Goal: Task Accomplishment & Management: Use online tool/utility

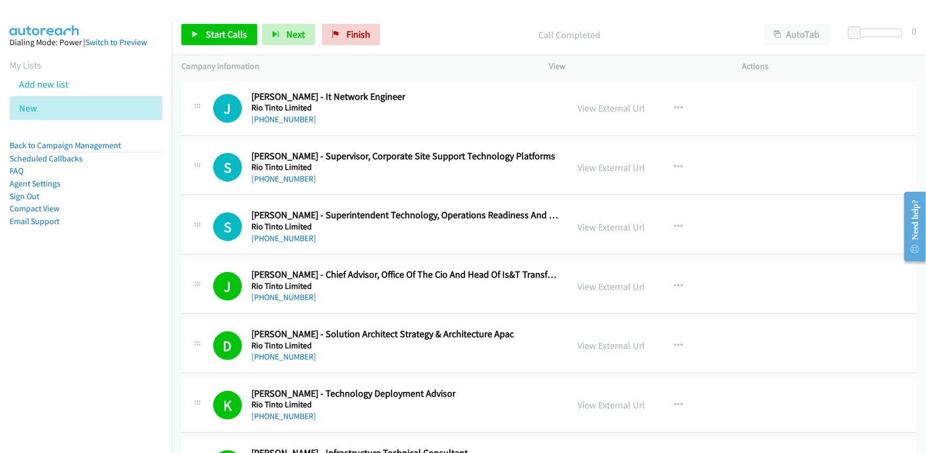
scroll to position [23041, 0]
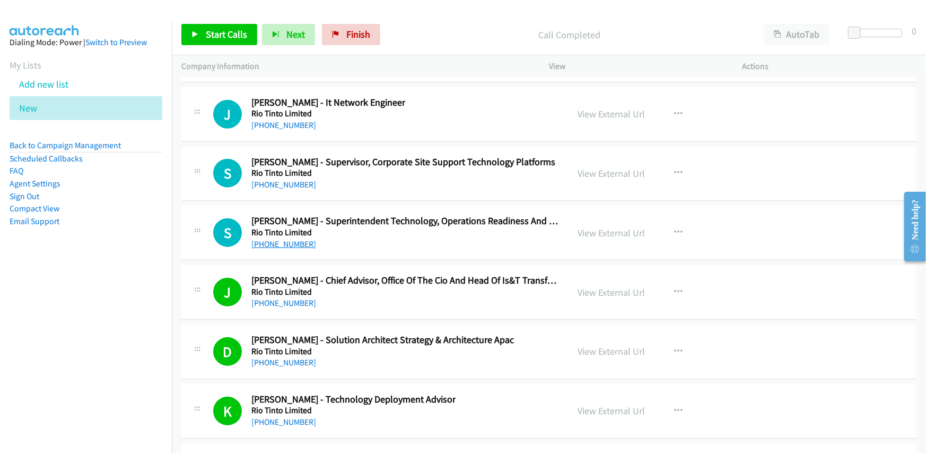
click at [287, 239] on link "+61 418 340 233" at bounding box center [283, 244] width 65 height 10
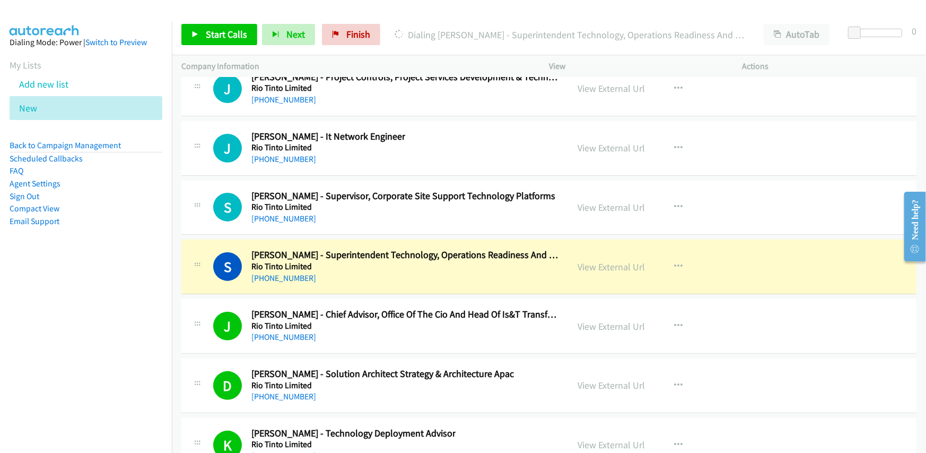
scroll to position [22988, 0]
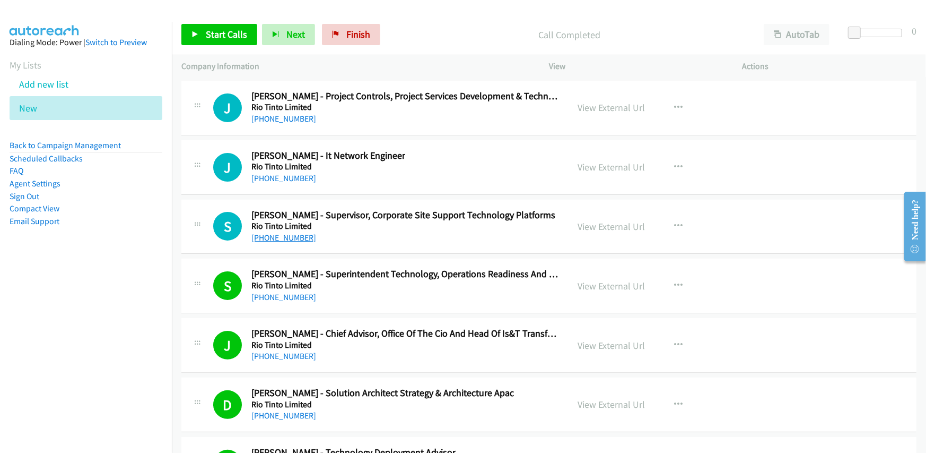
click at [281, 232] on link "+61 401 625 023" at bounding box center [283, 237] width 65 height 10
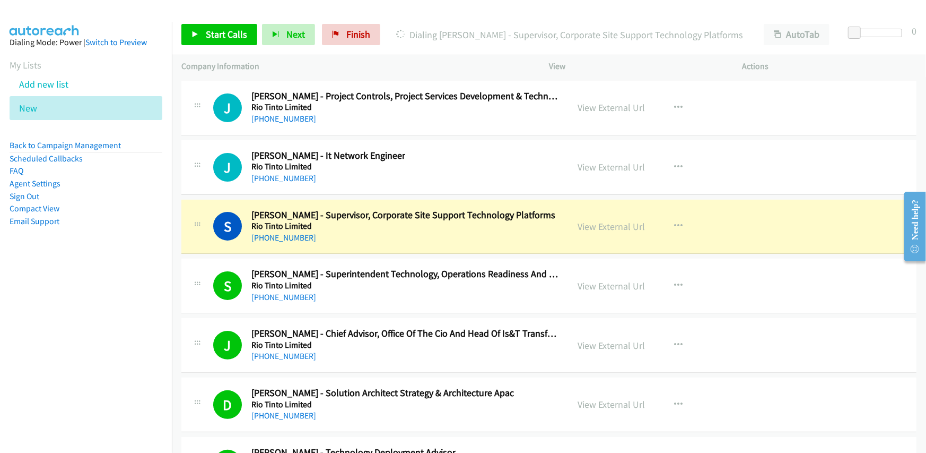
click at [465, 221] on h5 "Rio Tinto Limited" at bounding box center [403, 226] width 304 height 11
click at [597, 220] on link "View External Url" at bounding box center [611, 226] width 67 height 12
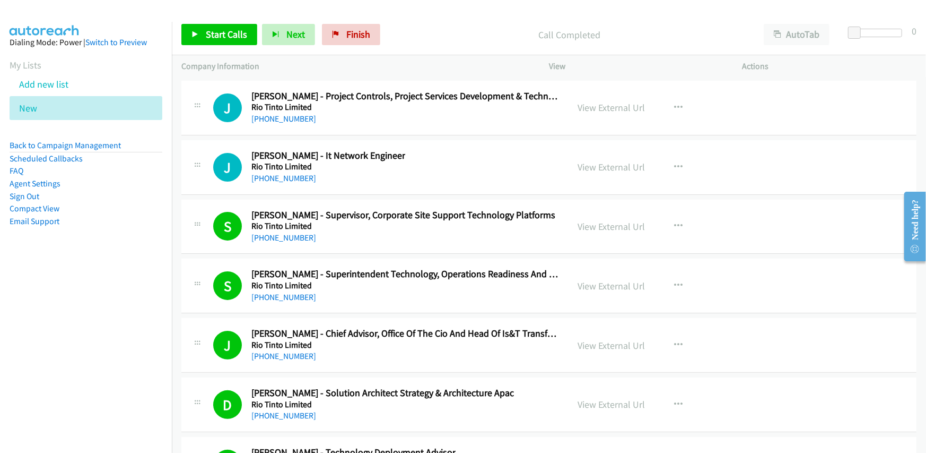
click at [461, 231] on div "+61 401 625 023" at bounding box center [403, 237] width 304 height 13
click at [599, 220] on link "View External Url" at bounding box center [611, 226] width 67 height 12
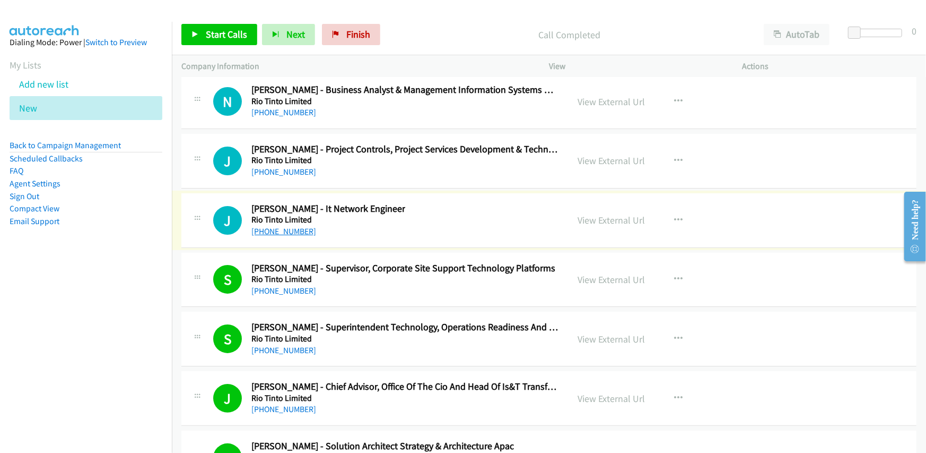
click at [297, 226] on link "+61 402 840 916" at bounding box center [283, 231] width 65 height 10
drag, startPoint x: 149, startPoint y: 258, endPoint x: 164, endPoint y: 263, distance: 16.6
click at [149, 258] on aside "Dialing Mode: Power | Switch to Preview My Lists Add new list New Back to Campa…" at bounding box center [86, 149] width 172 height 254
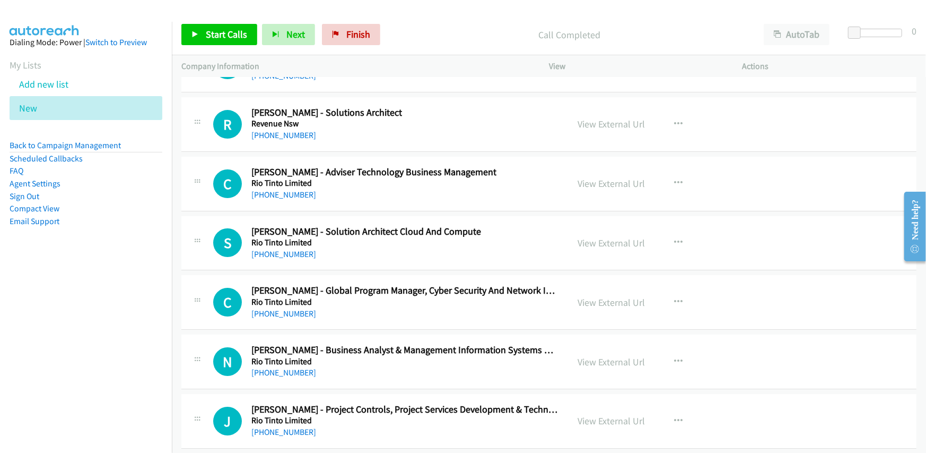
scroll to position [22670, 0]
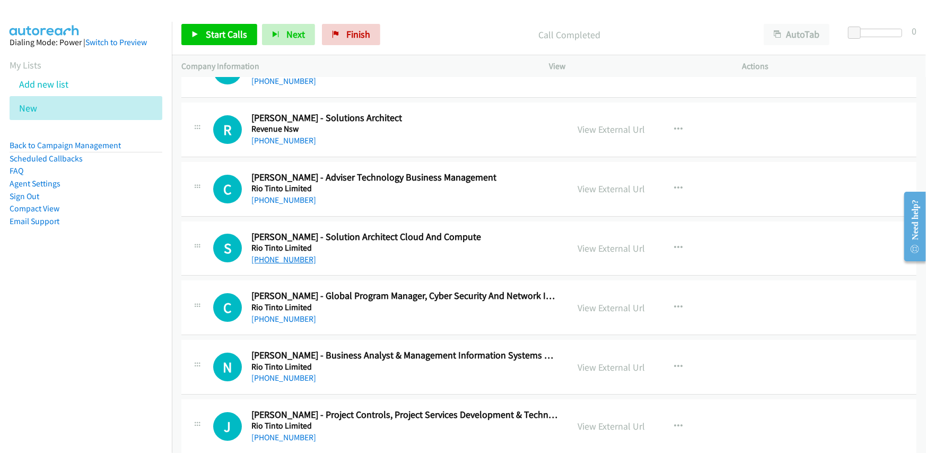
click at [286, 254] on link "+61 430 224 425" at bounding box center [283, 259] width 65 height 10
click at [279, 195] on link "+61 7 3834 1408" at bounding box center [283, 200] width 65 height 10
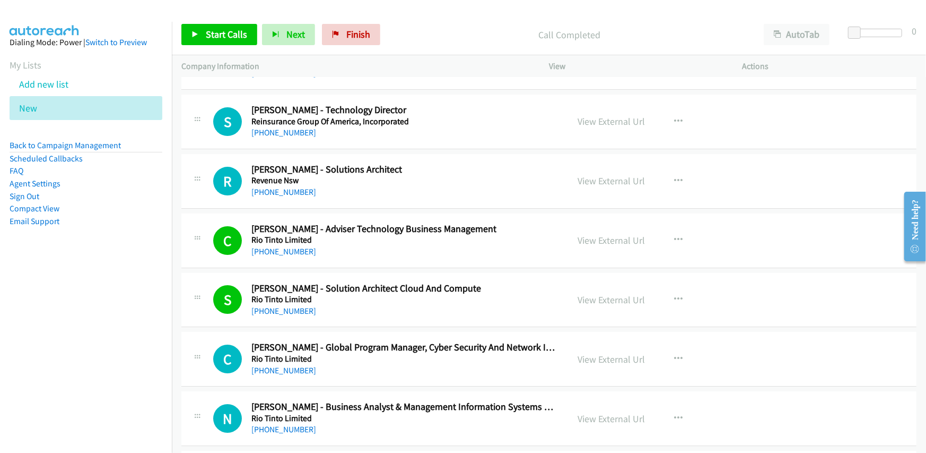
scroll to position [22564, 0]
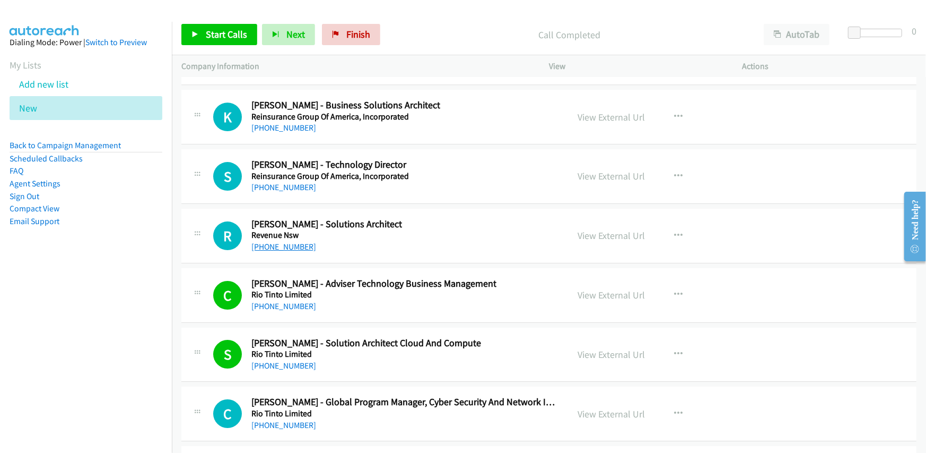
click at [276, 241] on link "+61 452 120 008" at bounding box center [283, 246] width 65 height 10
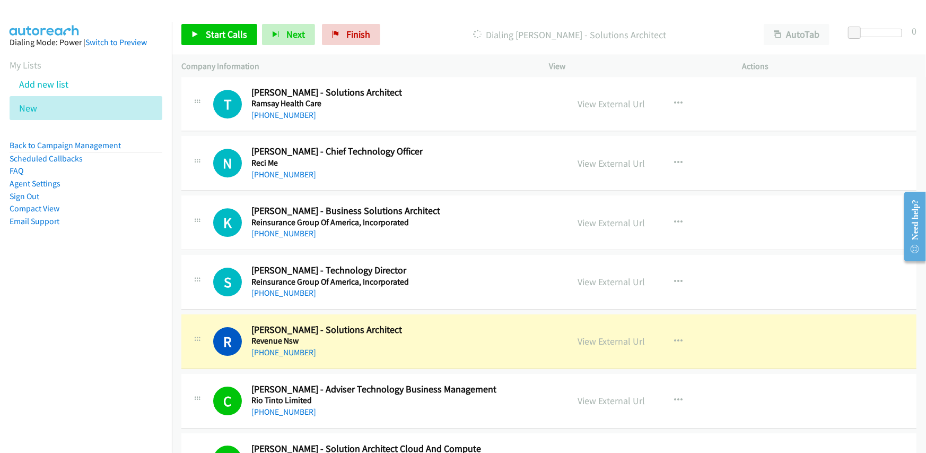
scroll to position [22457, 0]
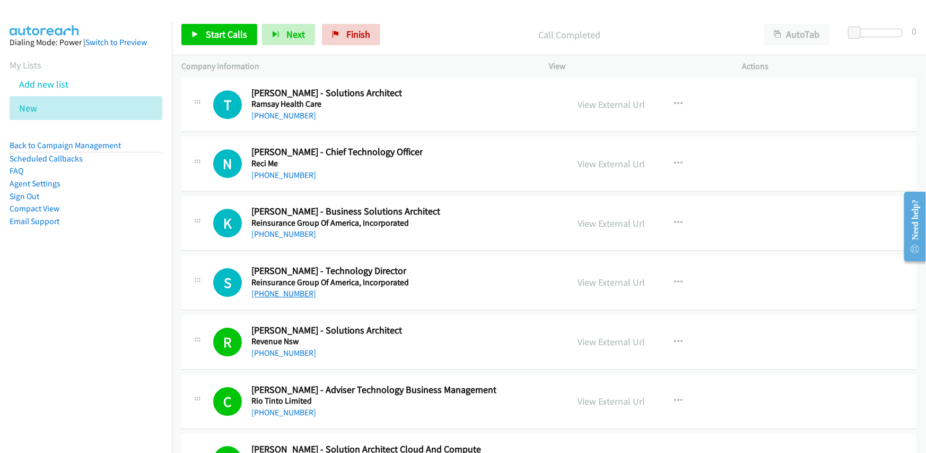
click at [274, 288] on link "+61 3 9753 9464" at bounding box center [283, 293] width 65 height 10
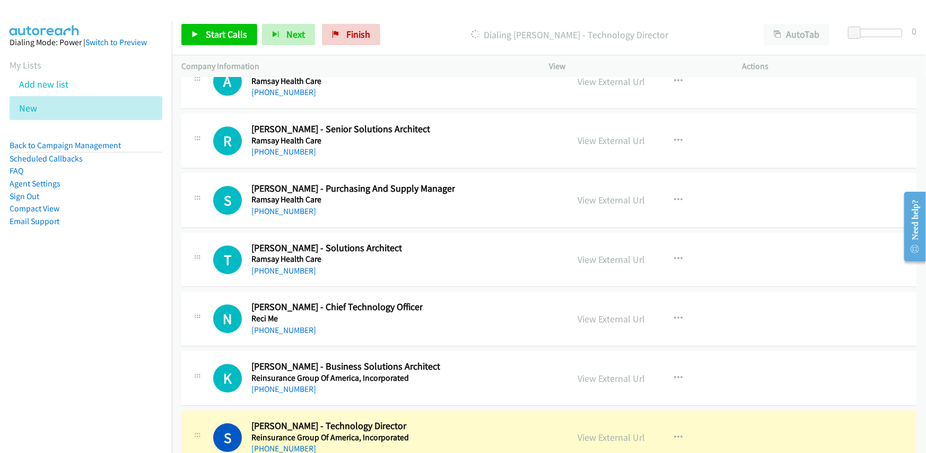
scroll to position [22298, 0]
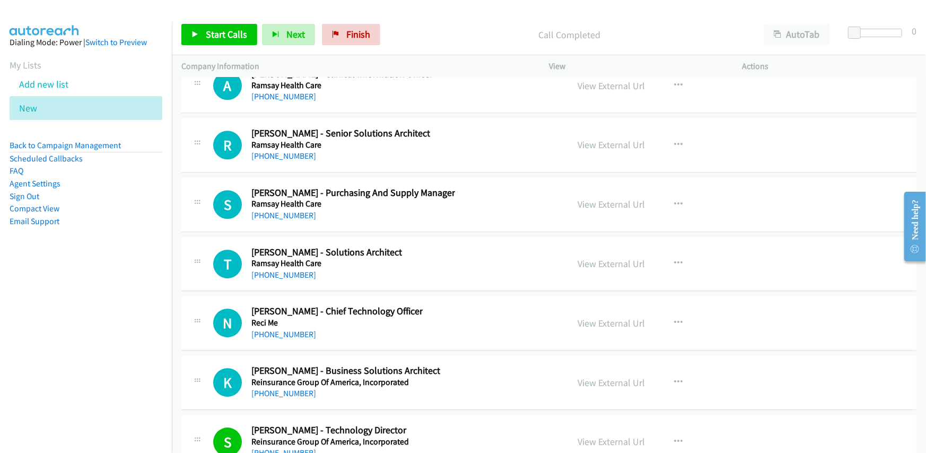
drag, startPoint x: 272, startPoint y: 360, endPoint x: 278, endPoint y: 358, distance: 6.6
click at [272, 388] on link "+61 410 632 978" at bounding box center [283, 393] width 65 height 10
click at [270, 329] on link "+61 409 289 666" at bounding box center [283, 334] width 65 height 10
click at [276, 269] on link "+61 457 347 492" at bounding box center [283, 274] width 65 height 10
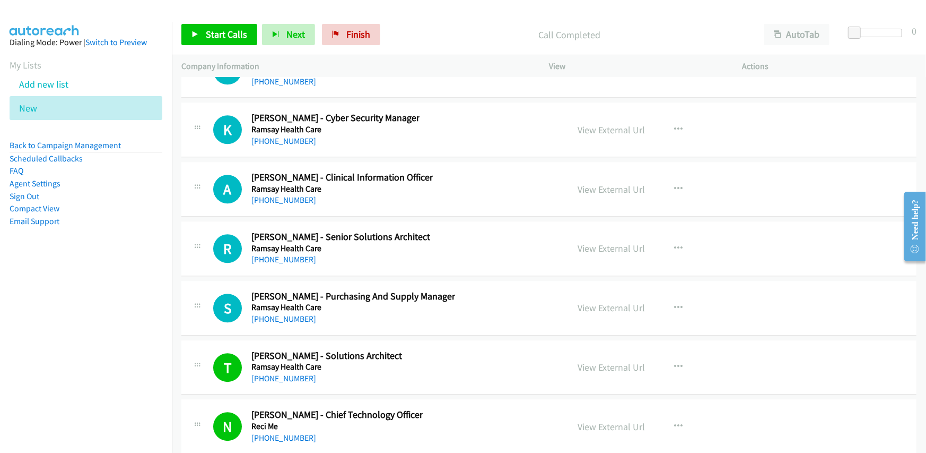
scroll to position [22192, 0]
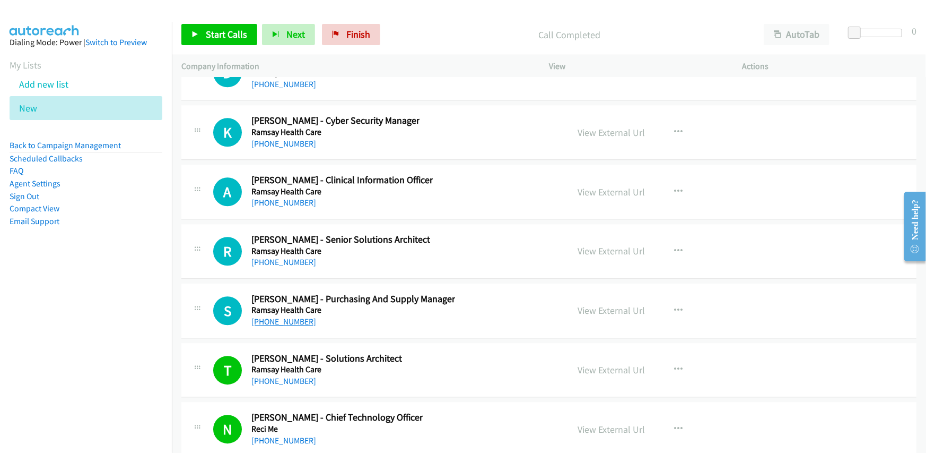
click at [272, 316] on link "+61 417 712 105" at bounding box center [283, 321] width 65 height 10
drag, startPoint x: 298, startPoint y: 230, endPoint x: 391, endPoint y: 219, distance: 94.0
click at [298, 257] on link "+61 430 397 168" at bounding box center [283, 262] width 65 height 10
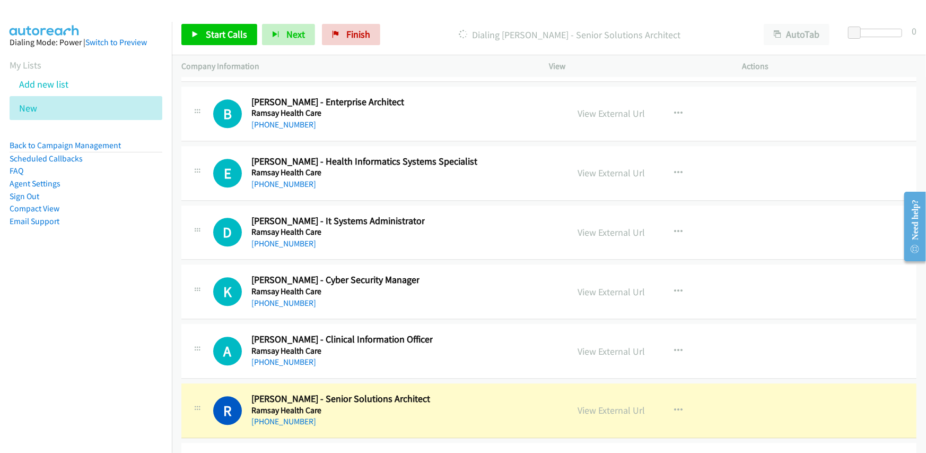
scroll to position [22139, 0]
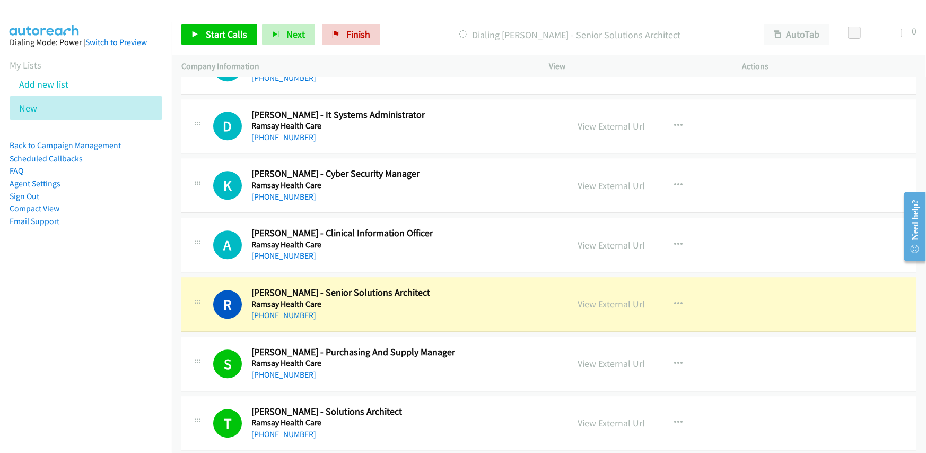
click at [408, 309] on div "+61 430 397 168" at bounding box center [340, 315] width 179 height 13
click at [600, 298] on link "View External Url" at bounding box center [611, 304] width 67 height 12
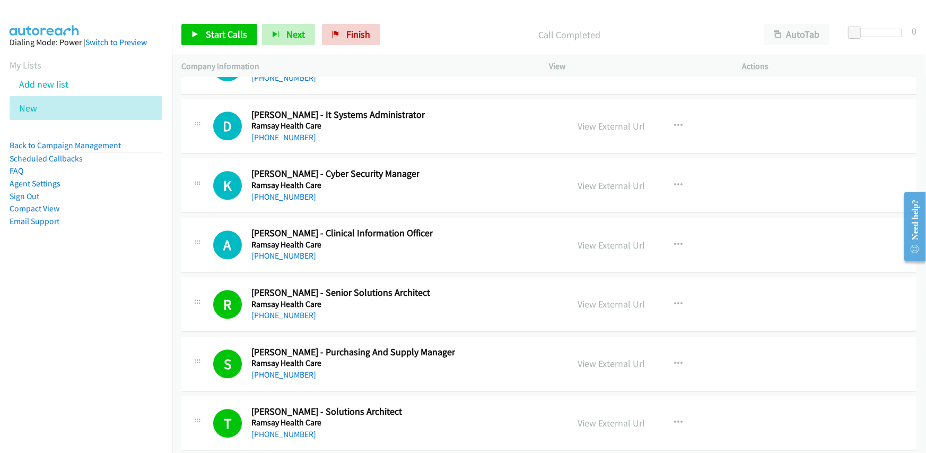
click at [466, 286] on div "R Callback Scheduled Ravindra Tennakoon - Senior Solutions Architect Ramsay Hea…" at bounding box center [385, 303] width 345 height 35
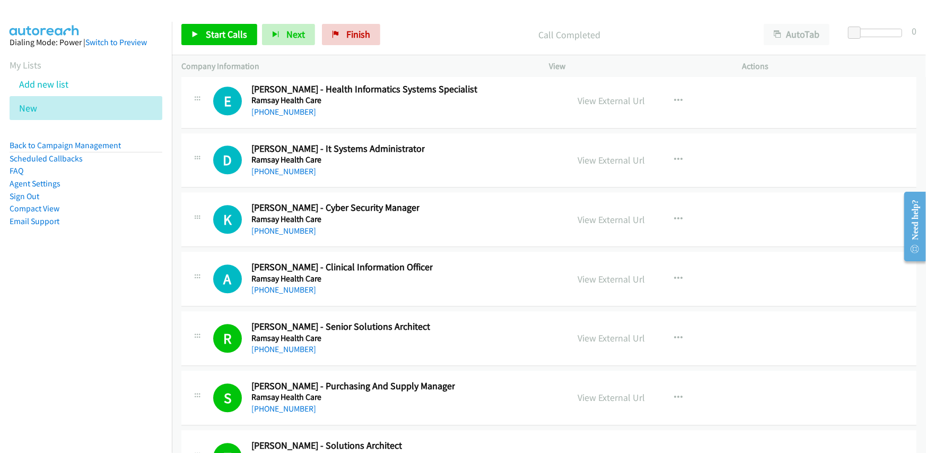
scroll to position [22086, 0]
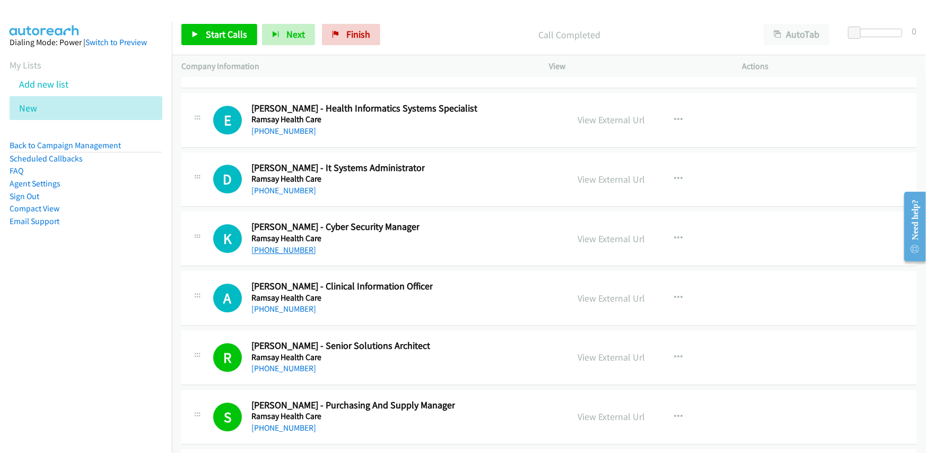
click at [277, 245] on link "+61 451 172 090" at bounding box center [283, 250] width 65 height 10
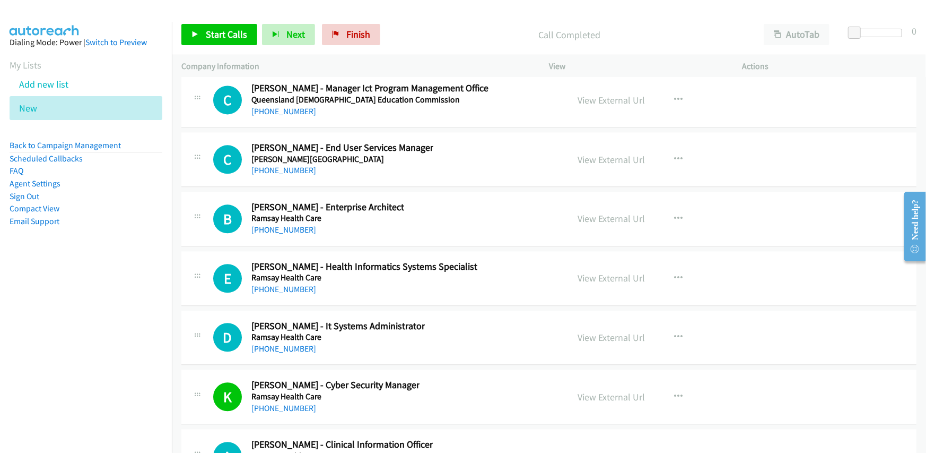
scroll to position [21927, 0]
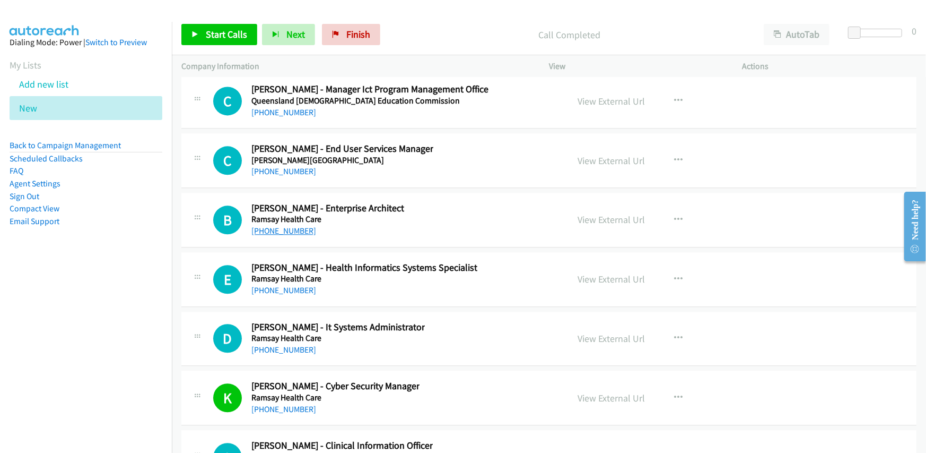
click at [270, 225] on link "+61 448 200 361" at bounding box center [283, 230] width 65 height 10
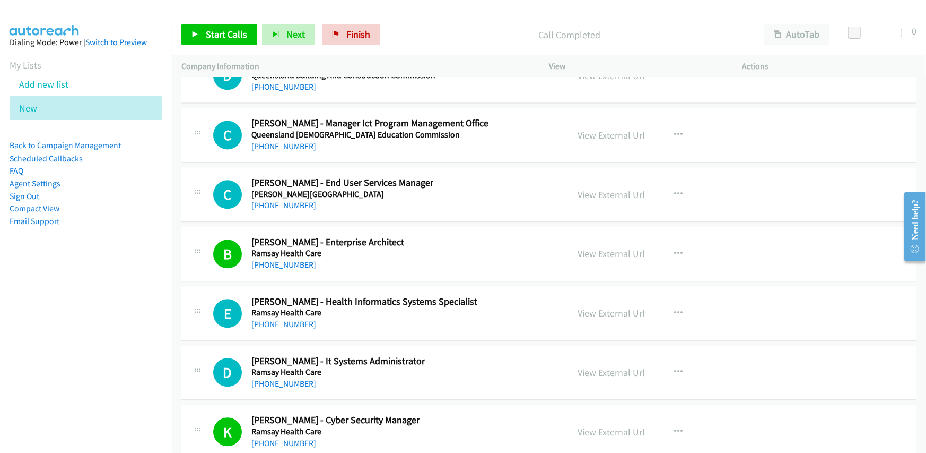
scroll to position [21874, 0]
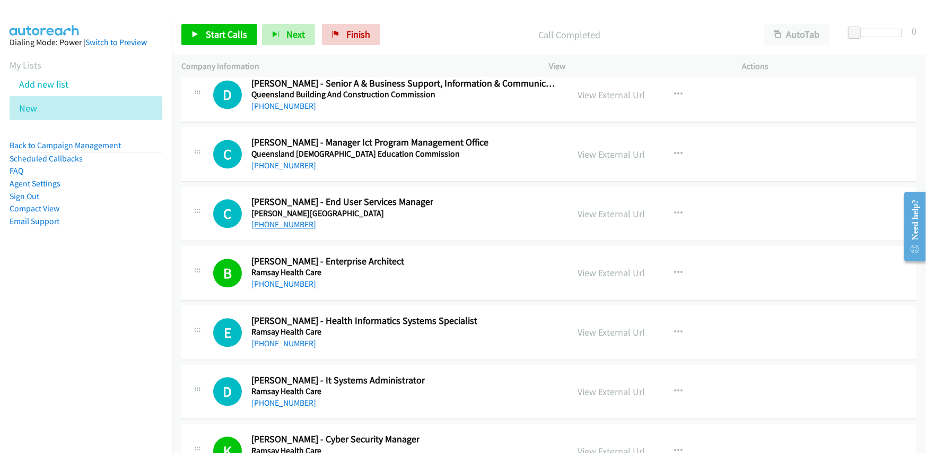
click at [283, 219] on link "+61 2 6173 2447" at bounding box center [283, 224] width 65 height 10
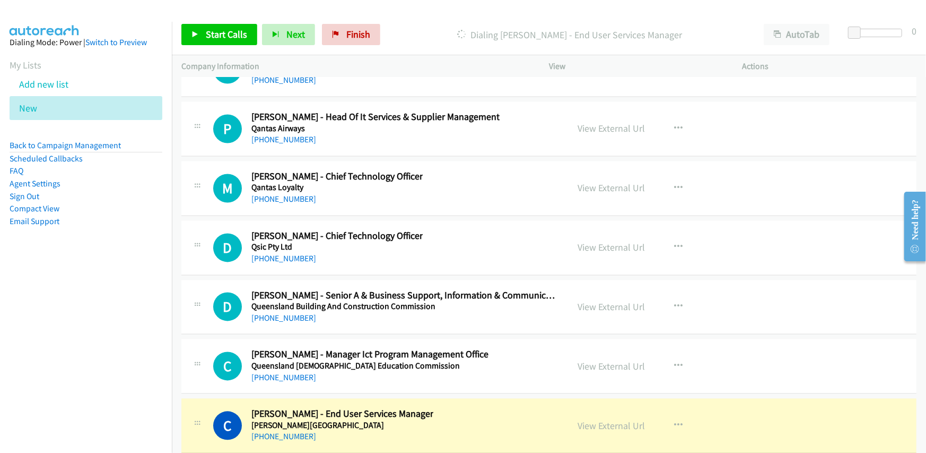
scroll to position [21715, 0]
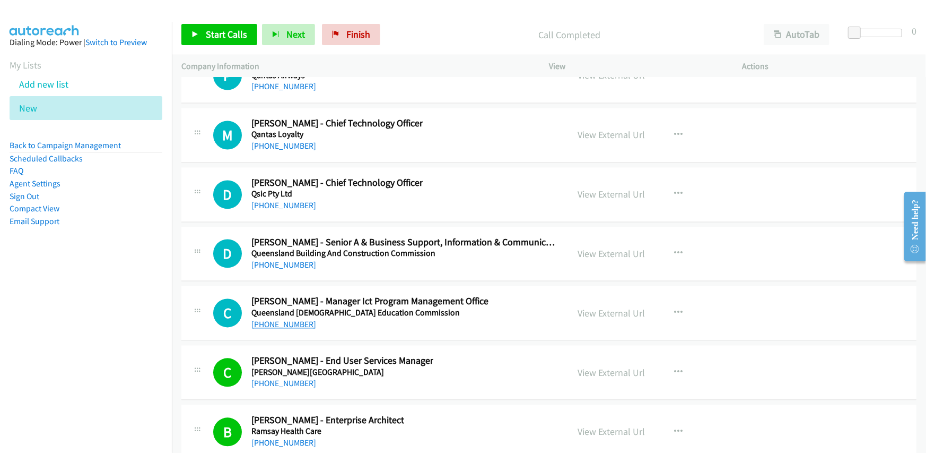
click at [283, 319] on link "+61 438 903 723" at bounding box center [283, 324] width 65 height 10
click at [484, 308] on h5 "Queensland Catholic Education Commission" at bounding box center [369, 313] width 237 height 11
click at [616, 307] on link "View External Url" at bounding box center [611, 313] width 67 height 12
click at [274, 201] on link "+61 448 999 814" at bounding box center [283, 206] width 65 height 10
click at [289, 141] on link "+61 435 960 237" at bounding box center [283, 146] width 65 height 10
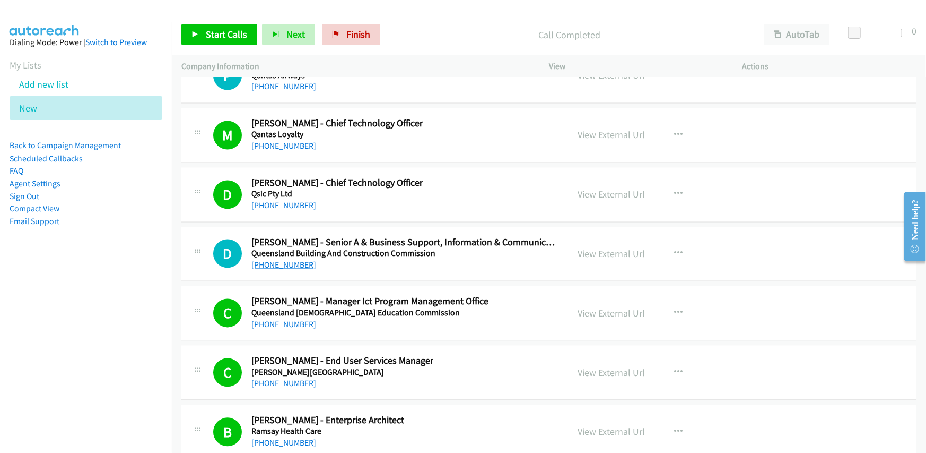
click at [279, 260] on link "+61 488 164 837" at bounding box center [283, 265] width 65 height 10
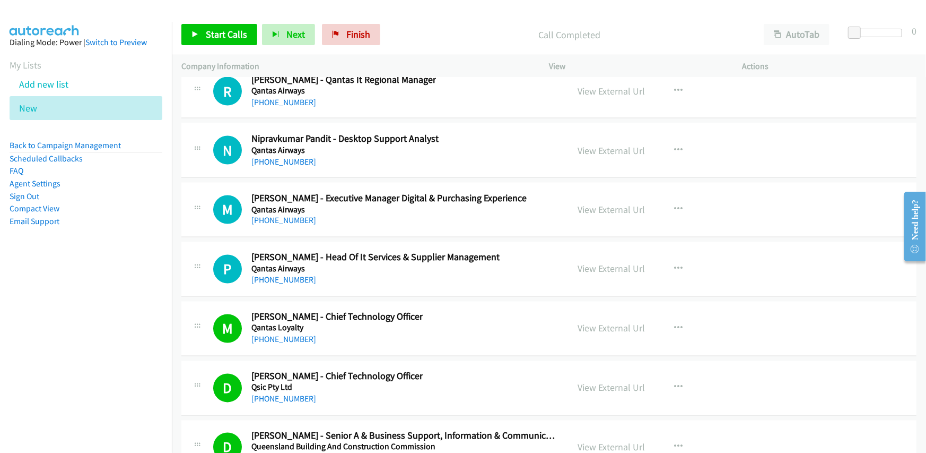
scroll to position [21503, 0]
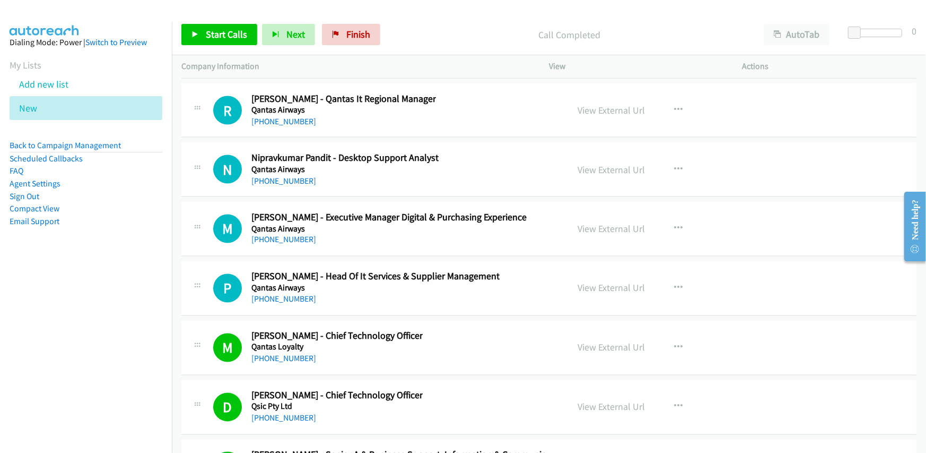
click at [453, 283] on h5 "Qantas Airways" at bounding box center [375, 288] width 248 height 11
click at [278, 294] on link "+61 419 250 575" at bounding box center [283, 299] width 65 height 10
click at [434, 283] on h5 "Qantas Airways" at bounding box center [375, 288] width 248 height 11
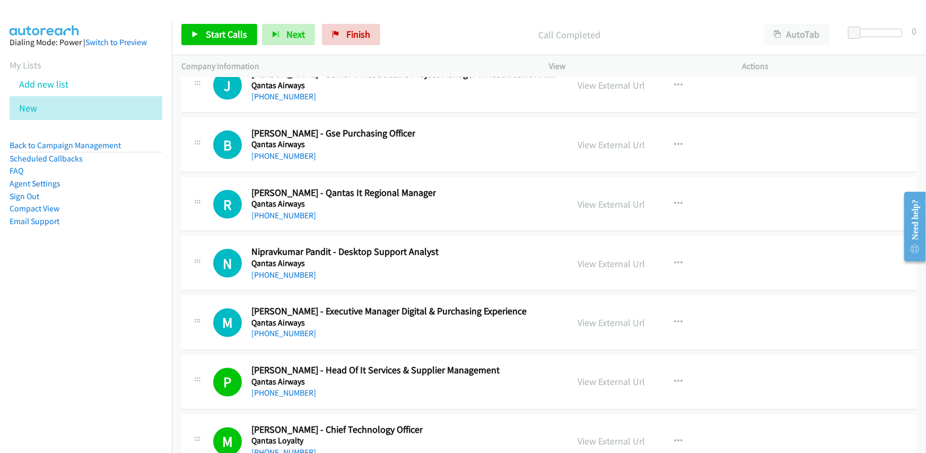
scroll to position [21397, 0]
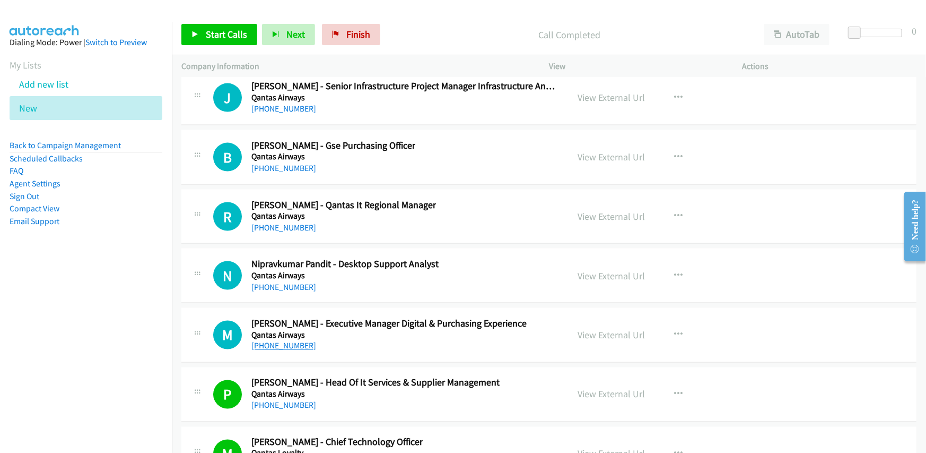
click at [276, 341] on link "+61 416 211 610" at bounding box center [283, 346] width 65 height 10
click at [286, 282] on link "+61 2 9691 3556" at bounding box center [283, 287] width 65 height 10
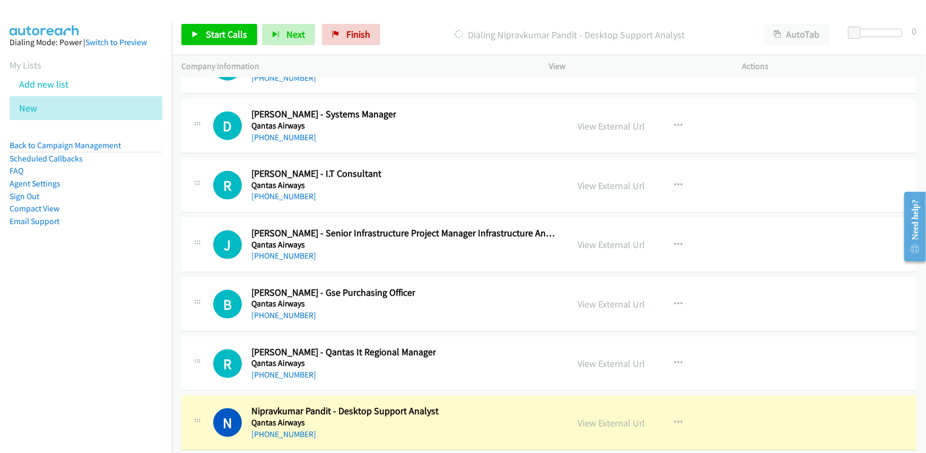
scroll to position [21237, 0]
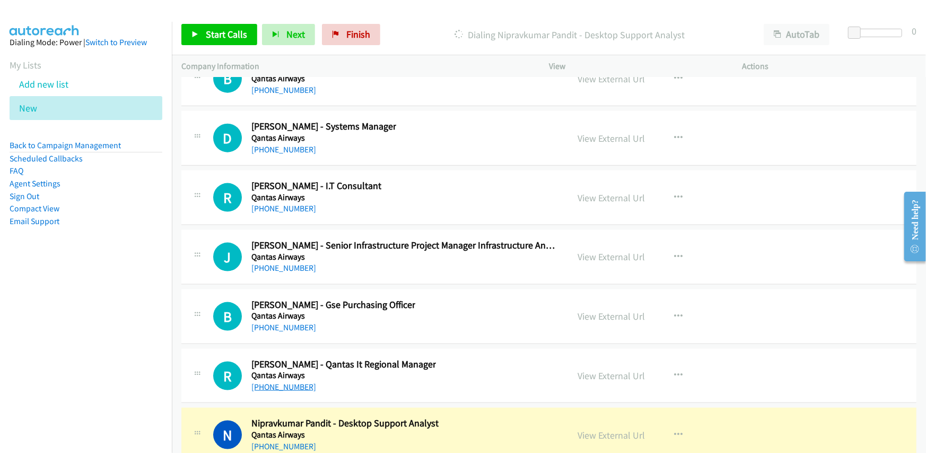
click at [272, 381] on link "+61 2 9918 0523" at bounding box center [283, 386] width 65 height 10
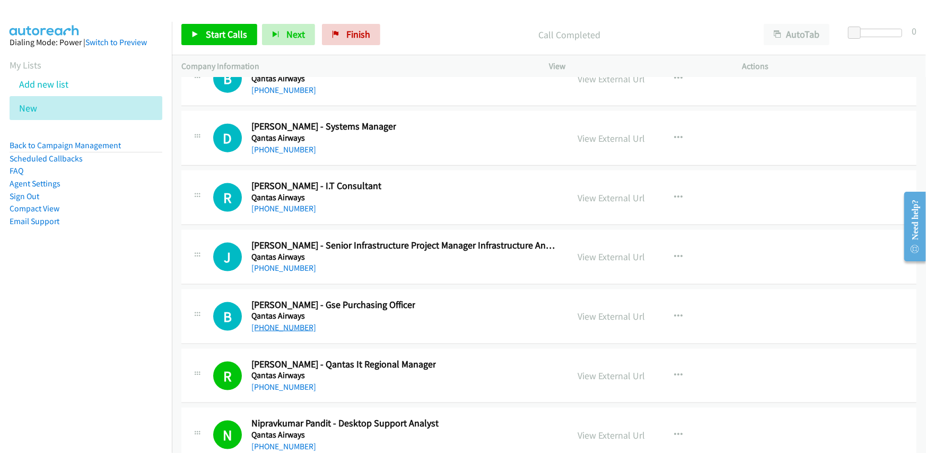
click at [285, 322] on link "+61 422 113 853" at bounding box center [283, 327] width 65 height 10
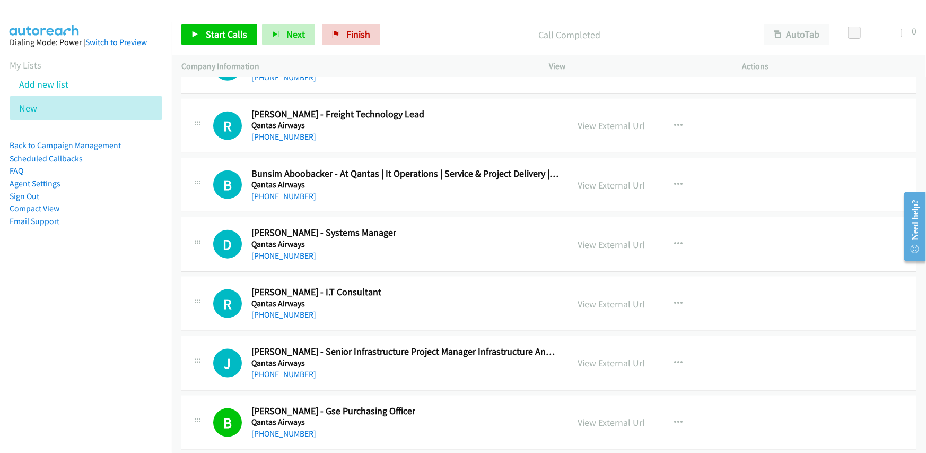
scroll to position [21078, 0]
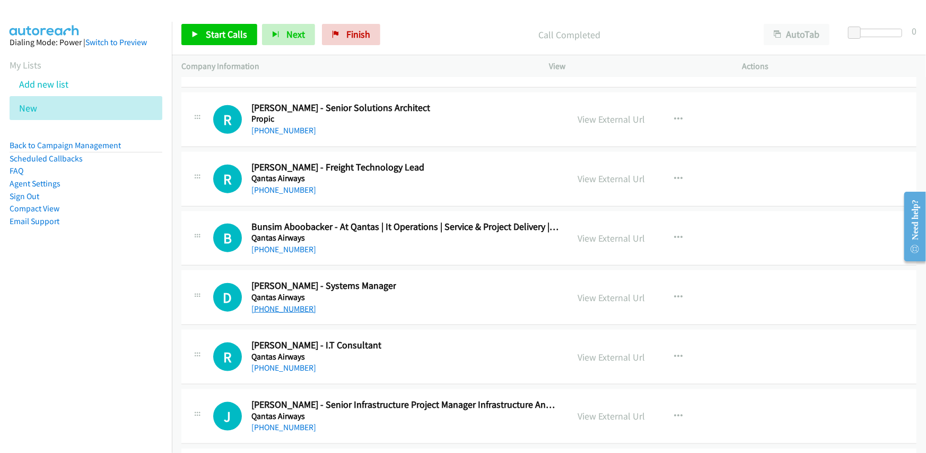
click at [283, 303] on link "+61 2 8016 6100" at bounding box center [283, 308] width 65 height 10
click at [275, 362] on link "+61 417 175 113" at bounding box center [283, 367] width 65 height 10
drag, startPoint x: 464, startPoint y: 315, endPoint x: 512, endPoint y: 335, distance: 53.0
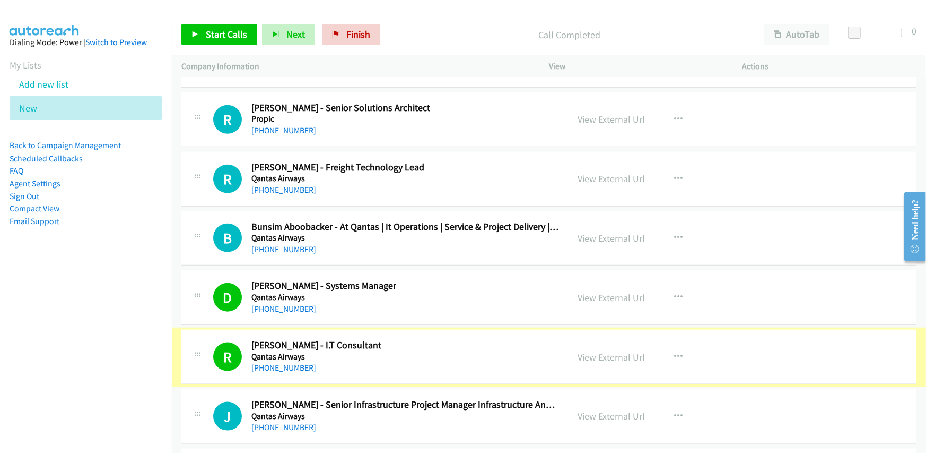
scroll to position [21025, 0]
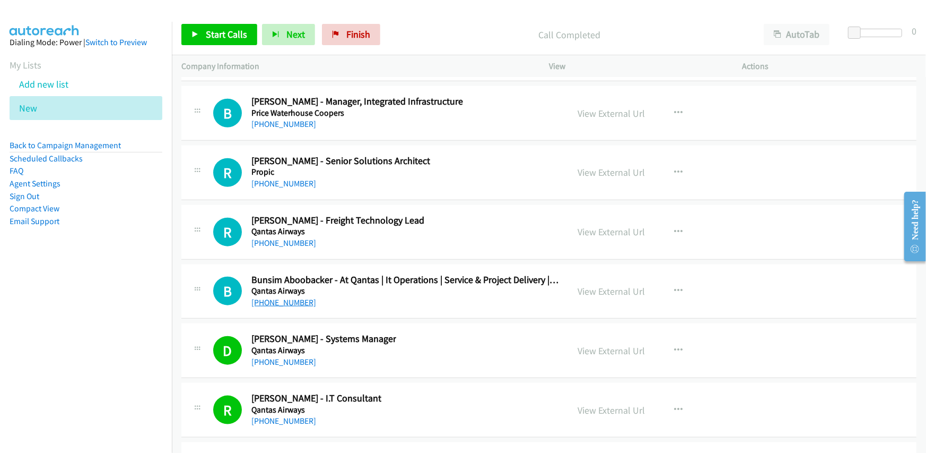
click at [272, 297] on link "+61 2 9248 0318" at bounding box center [283, 302] width 65 height 10
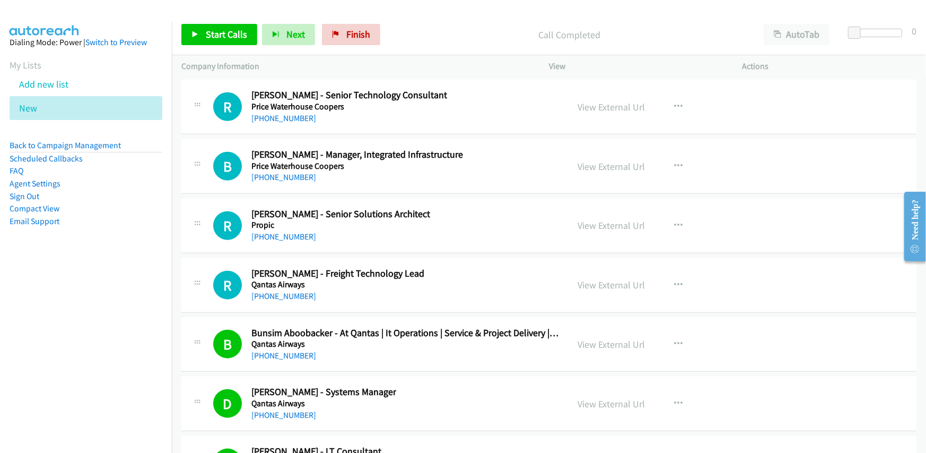
scroll to position [20919, 0]
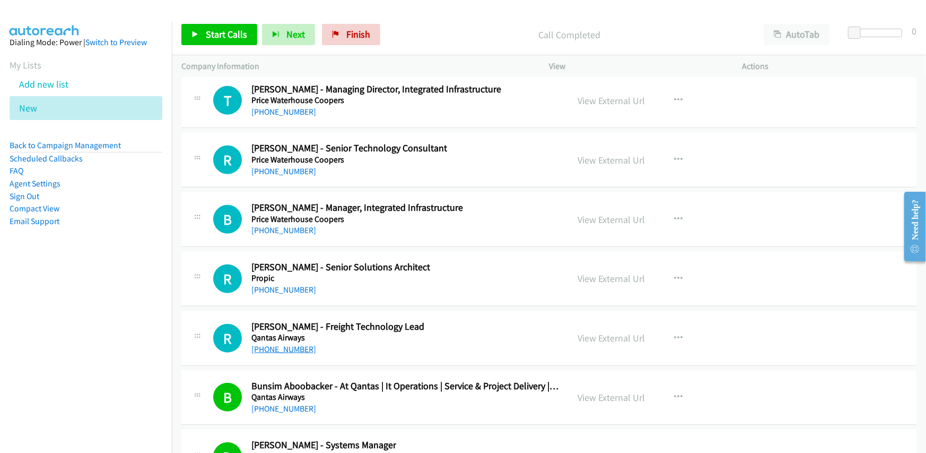
click at [278, 344] on link "+61 2 9691 4207" at bounding box center [283, 349] width 65 height 10
click at [288, 284] on link "+61 401 622 206" at bounding box center [283, 289] width 65 height 10
drag, startPoint x: 460, startPoint y: 264, endPoint x: 483, endPoint y: 271, distance: 23.8
click at [273, 225] on link "+61 412 417 760" at bounding box center [283, 230] width 65 height 10
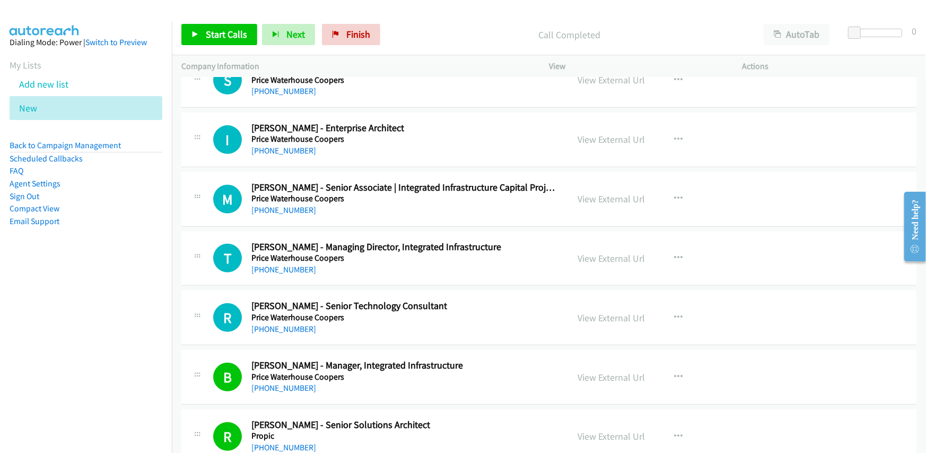
scroll to position [20760, 0]
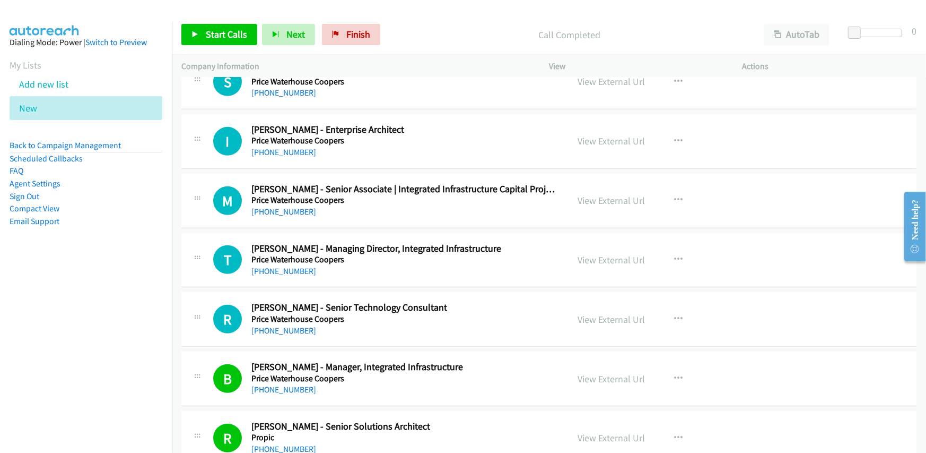
click at [441, 301] on div "R Callback Scheduled Rachel Hor - Senior Technology Consultant Price Waterhouse…" at bounding box center [385, 318] width 345 height 35
click at [276, 325] on link "+61 401 016 996" at bounding box center [283, 330] width 65 height 10
click at [296, 266] on link "+61 478 404 346" at bounding box center [283, 271] width 65 height 10
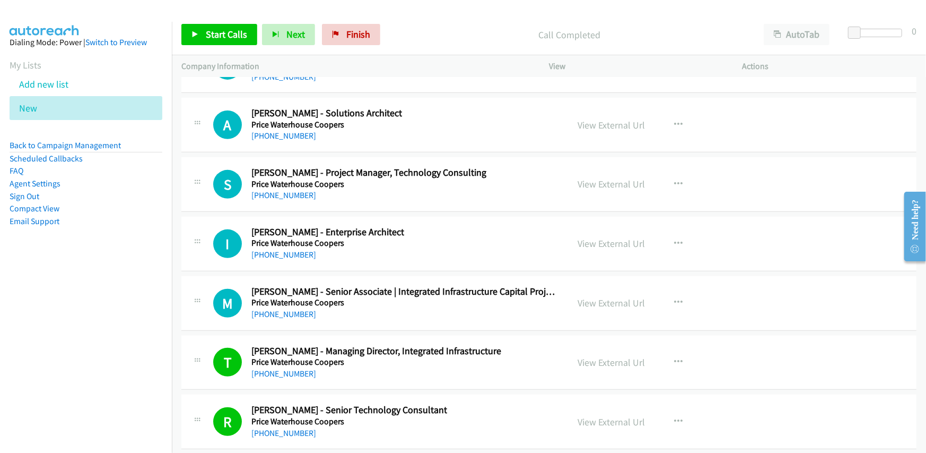
scroll to position [20654, 0]
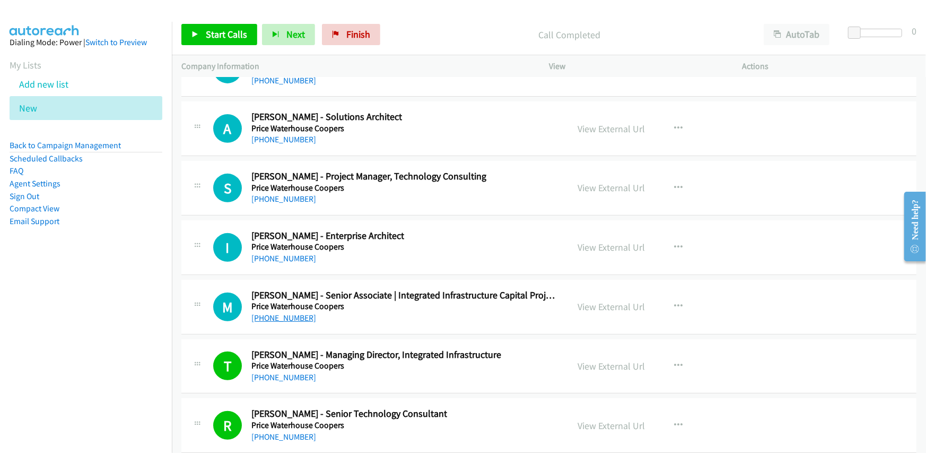
click at [273, 312] on link "+61 400 552 592" at bounding box center [283, 317] width 65 height 10
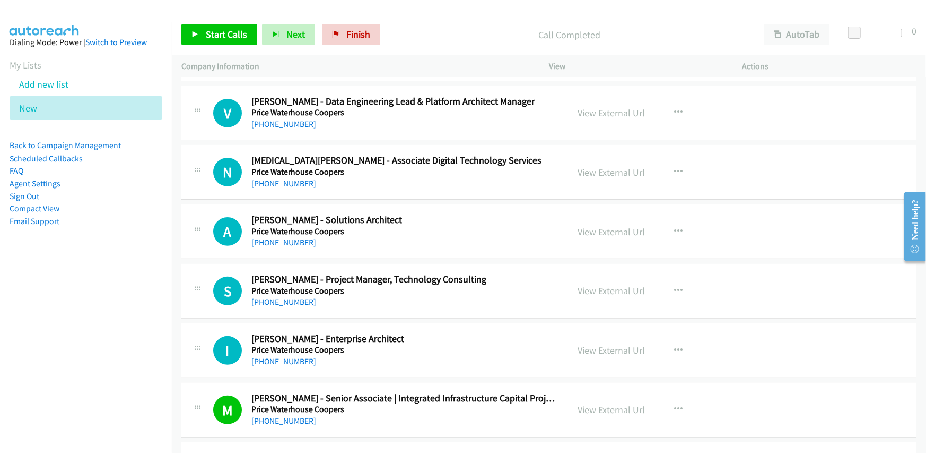
scroll to position [20548, 0]
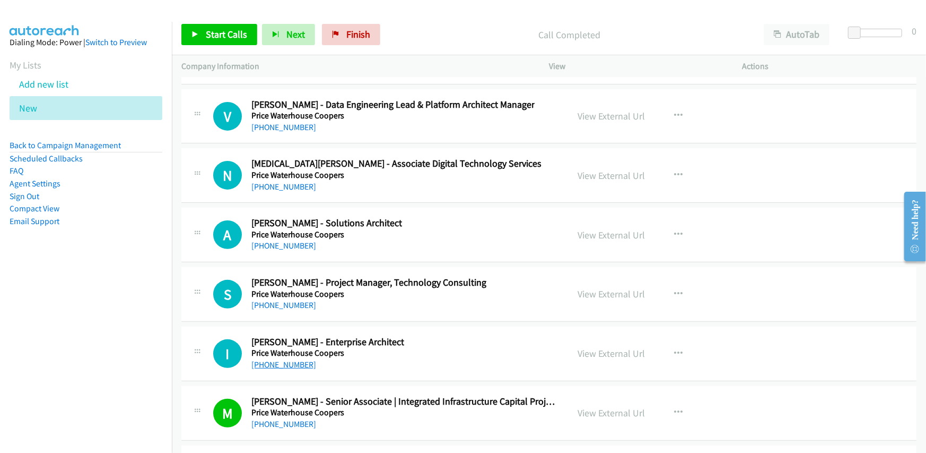
click at [279, 359] on link "+1 248-982-6241" at bounding box center [283, 364] width 65 height 10
click at [375, 289] on h5 "Price Waterhouse Coopers" at bounding box center [368, 294] width 235 height 11
click at [272, 300] on link "+61 466 401 909" at bounding box center [283, 305] width 65 height 10
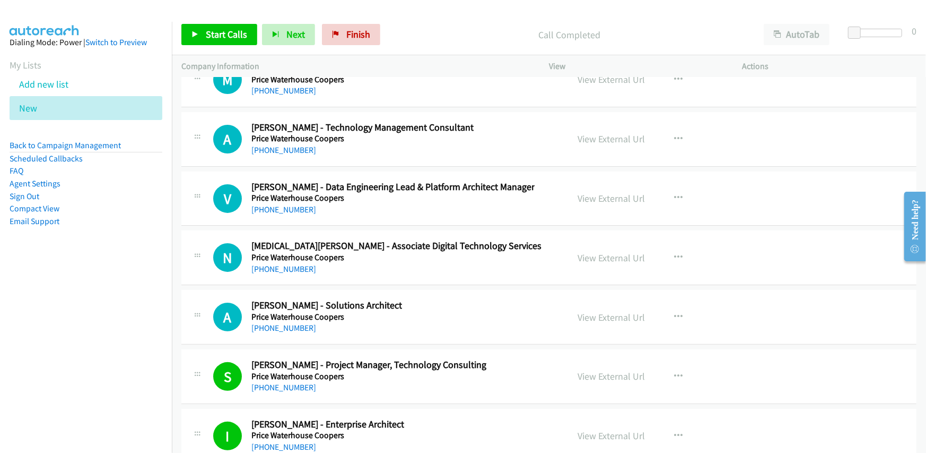
scroll to position [20442, 0]
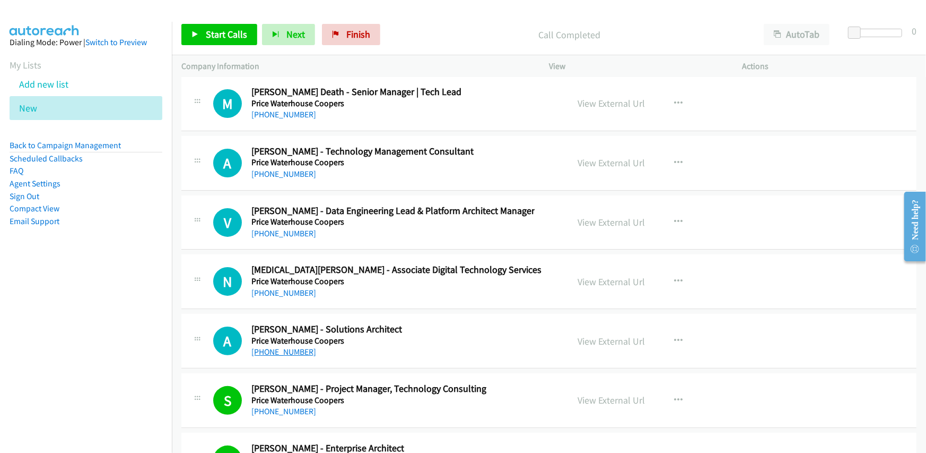
click at [285, 346] on link "+61 434 829 830" at bounding box center [283, 351] width 65 height 10
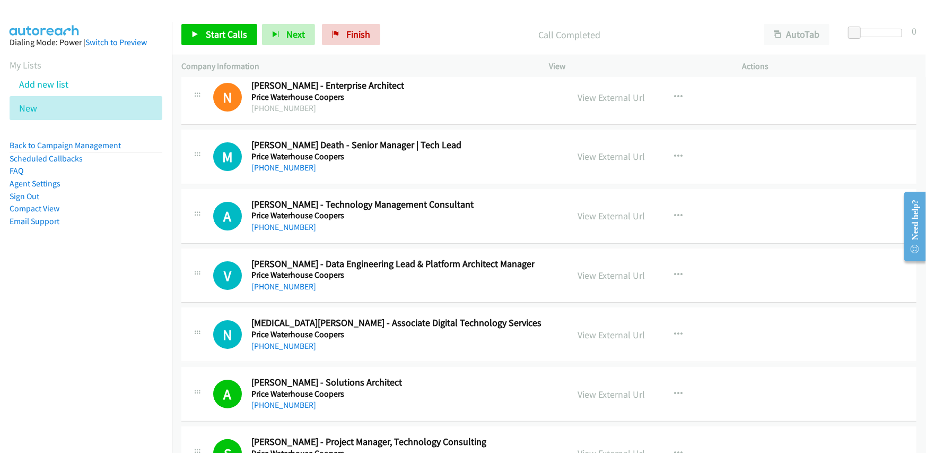
scroll to position [20336, 0]
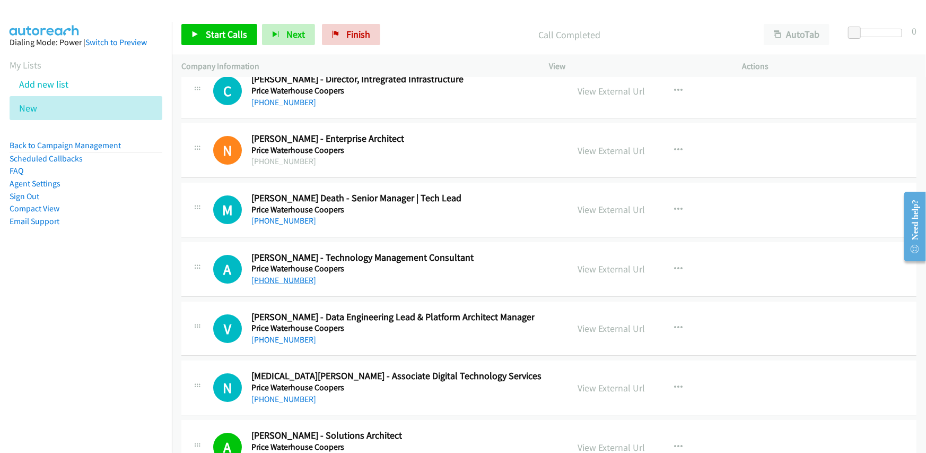
click at [263, 275] on link "+61 402 191 811" at bounding box center [283, 280] width 65 height 10
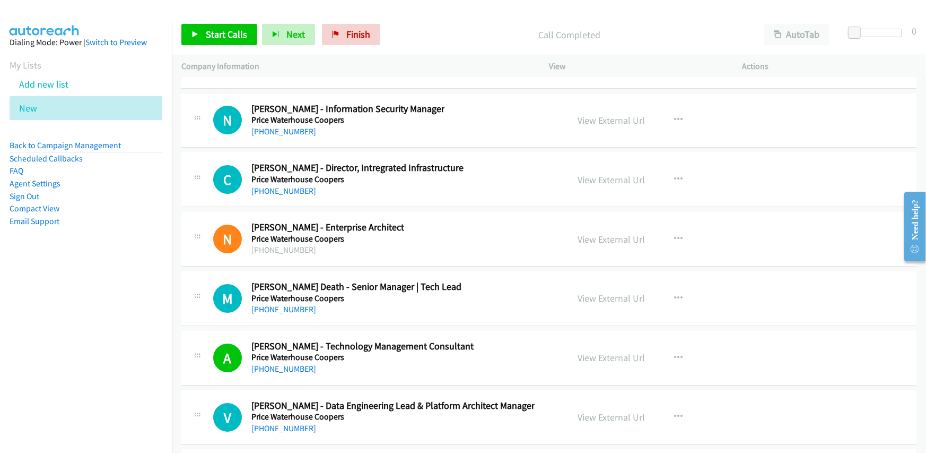
scroll to position [20229, 0]
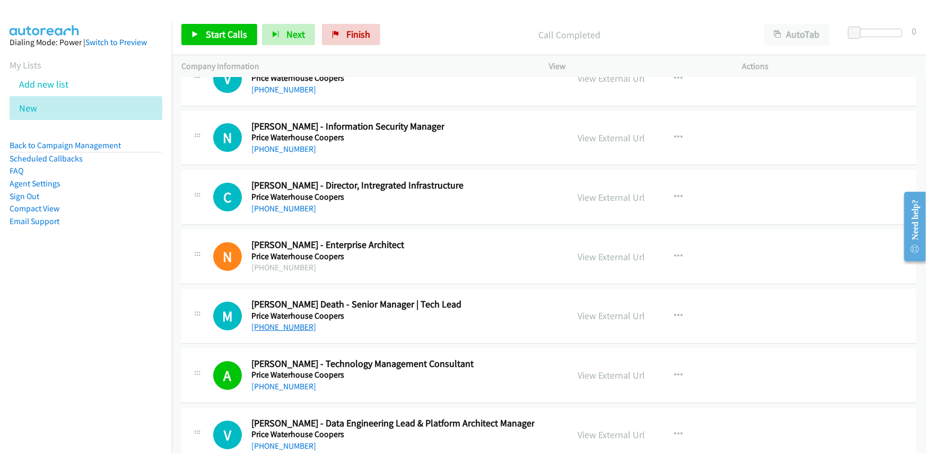
click at [268, 321] on link "+61 417 408 066" at bounding box center [283, 326] width 65 height 10
click at [478, 309] on div "M Callback Scheduled Mitchell Death - Senior Manager | Tech Lead Price Waterhou…" at bounding box center [548, 316] width 735 height 55
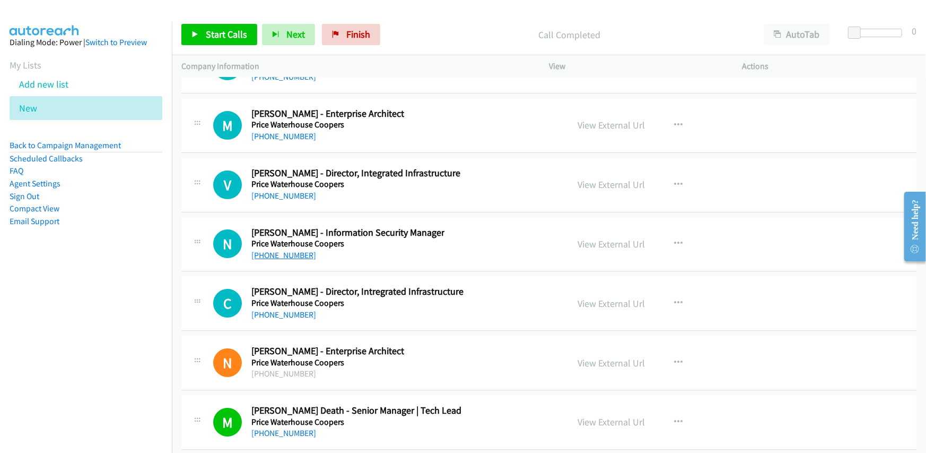
click at [286, 250] on link "+61 424 533 321" at bounding box center [283, 255] width 65 height 10
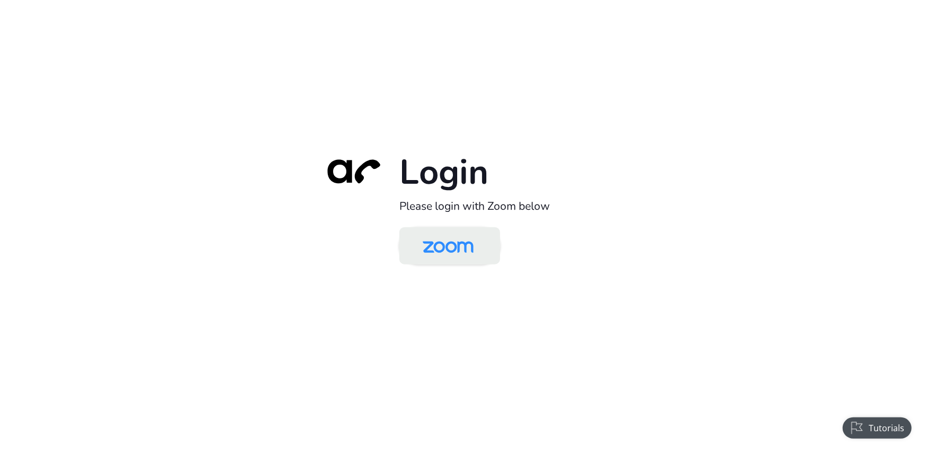
click at [437, 256] on img at bounding box center [448, 246] width 73 height 34
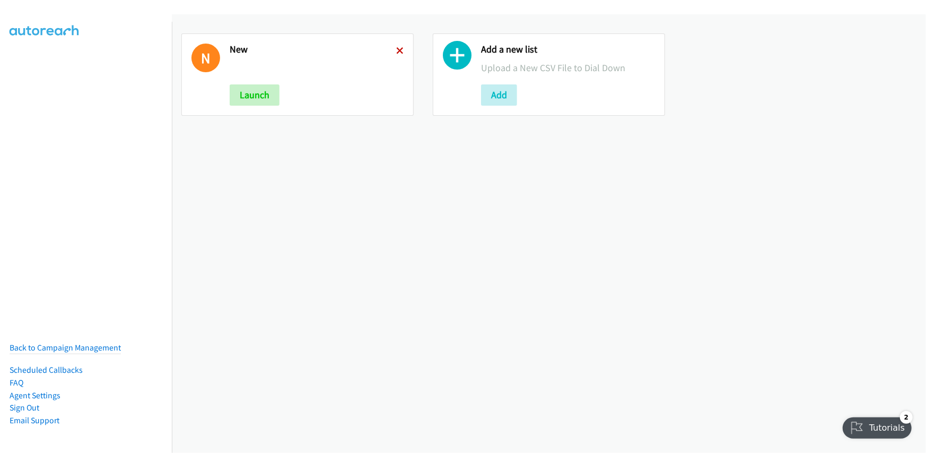
click at [400, 51] on icon at bounding box center [399, 51] width 7 height 7
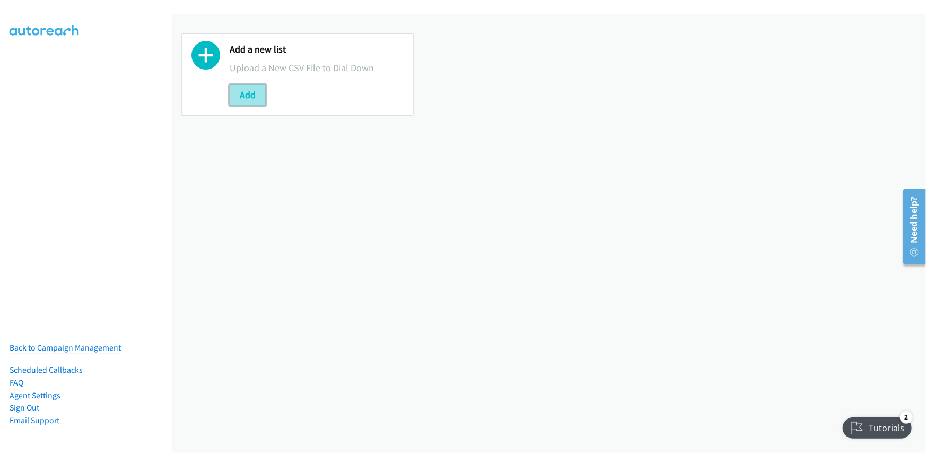
click at [243, 99] on button "Add" at bounding box center [248, 94] width 36 height 21
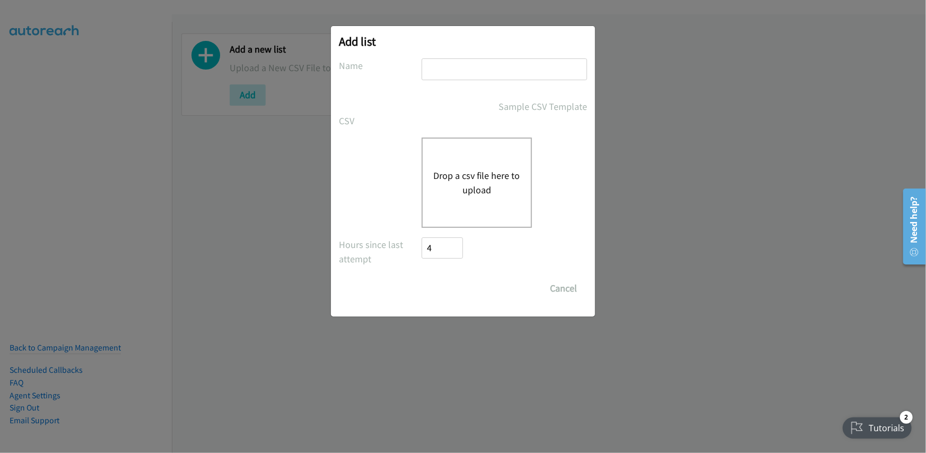
click at [469, 175] on button "Drop a csv file here to upload" at bounding box center [476, 182] width 87 height 29
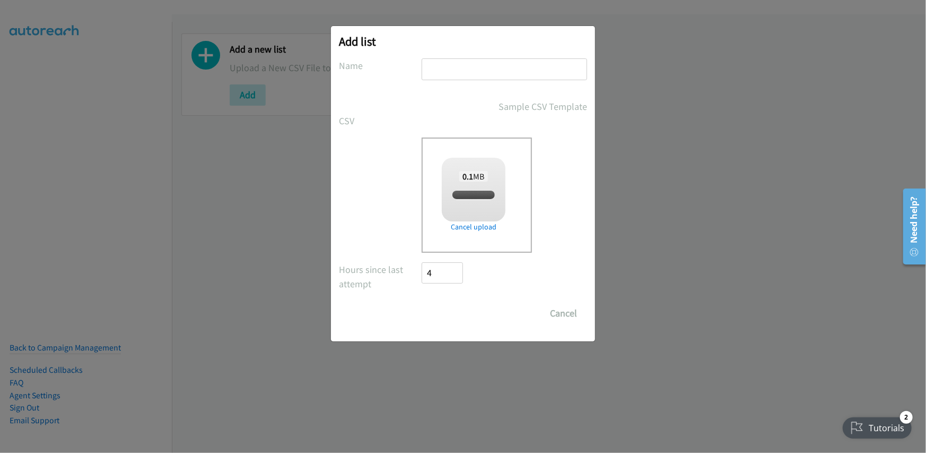
checkbox input "true"
click at [470, 60] on input "text" at bounding box center [505, 69] width 166 height 22
type input "new"
click at [453, 309] on input "Save List" at bounding box center [450, 312] width 56 height 21
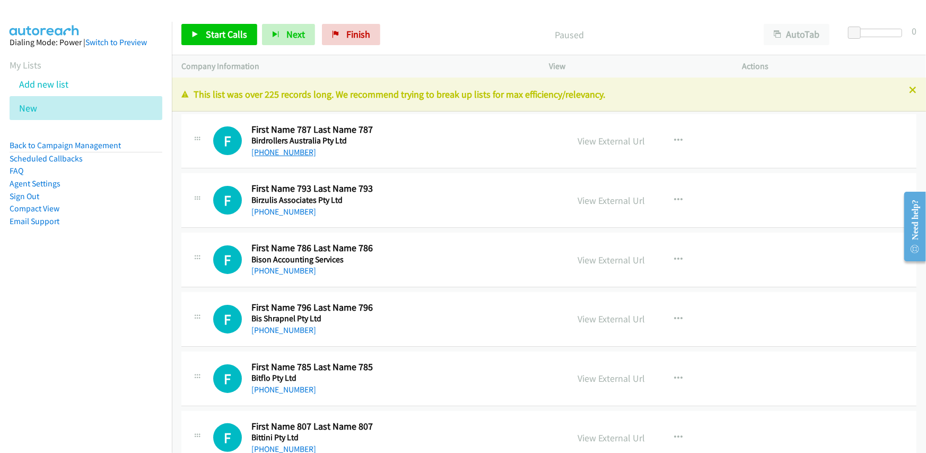
click at [277, 148] on link "[PHONE_NUMBER]" at bounding box center [283, 152] width 65 height 10
click at [270, 213] on link "[PHONE_NUMBER]" at bounding box center [283, 211] width 65 height 10
click at [461, 199] on div "F Callback Scheduled First Name 793 Last Name 793 Birzulis Associates Pty Ltd […" at bounding box center [385, 199] width 345 height 35
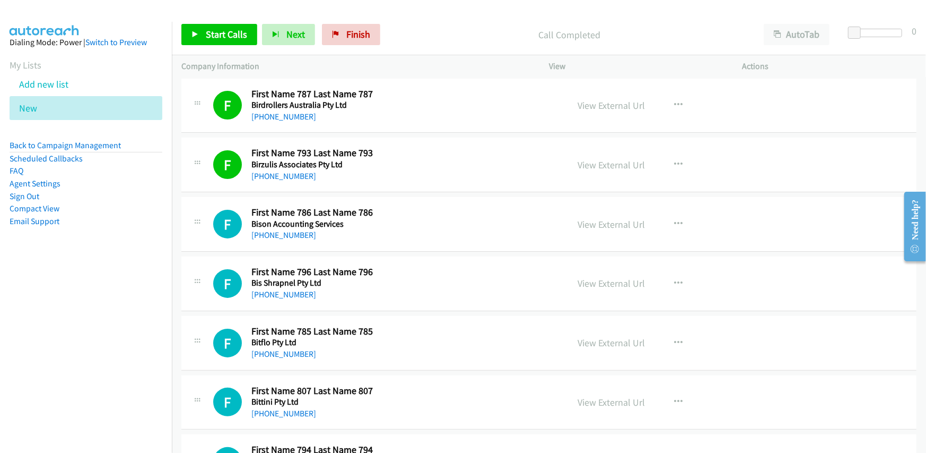
scroll to position [53, 0]
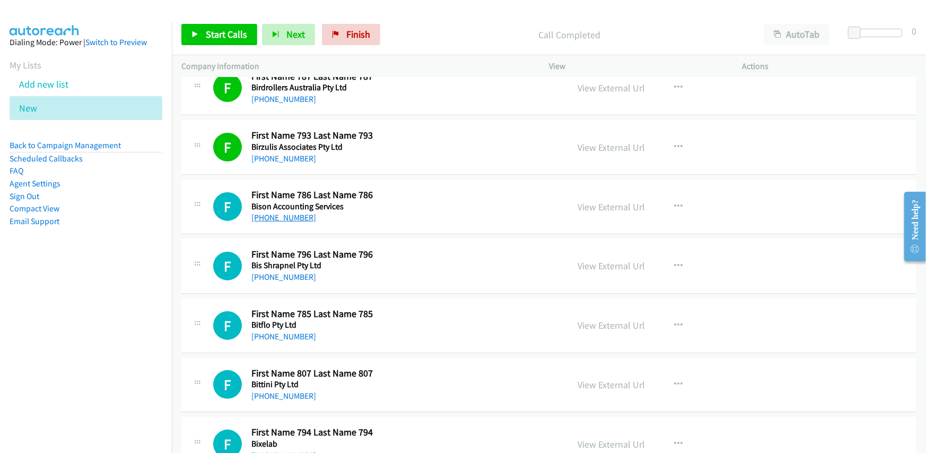
click at [269, 220] on link "[PHONE_NUMBER]" at bounding box center [283, 217] width 65 height 10
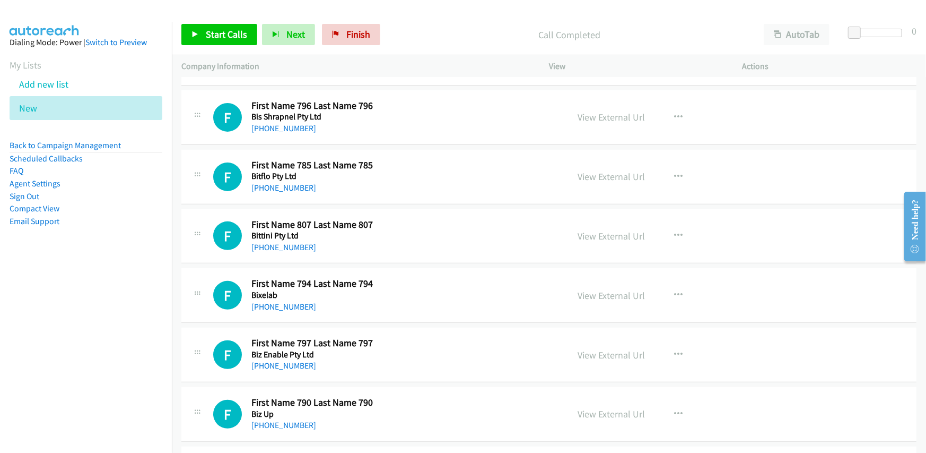
scroll to position [212, 0]
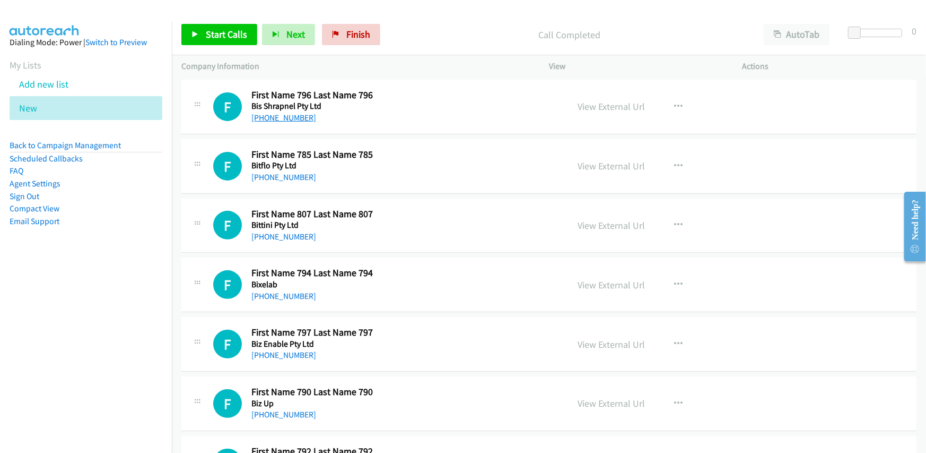
click at [286, 114] on link "[PHONE_NUMBER]" at bounding box center [283, 117] width 65 height 10
click at [390, 158] on h2 "First Name 785 Last Name 785" at bounding box center [337, 155] width 172 height 12
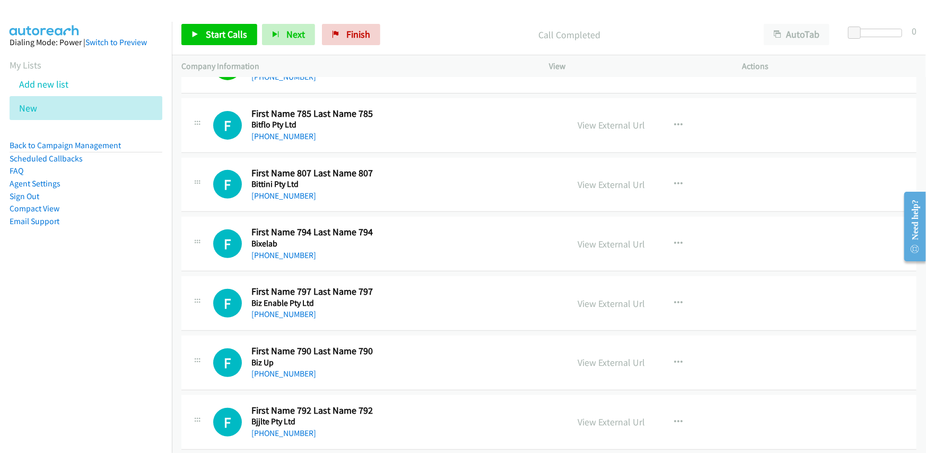
scroll to position [265, 0]
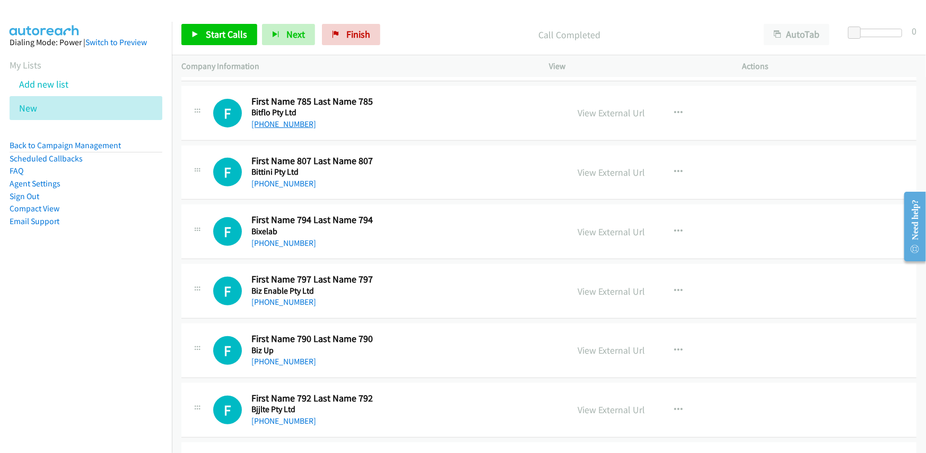
click at [290, 124] on link "[PHONE_NUMBER]" at bounding box center [283, 124] width 65 height 10
click at [602, 109] on link "View External Url" at bounding box center [611, 113] width 67 height 12
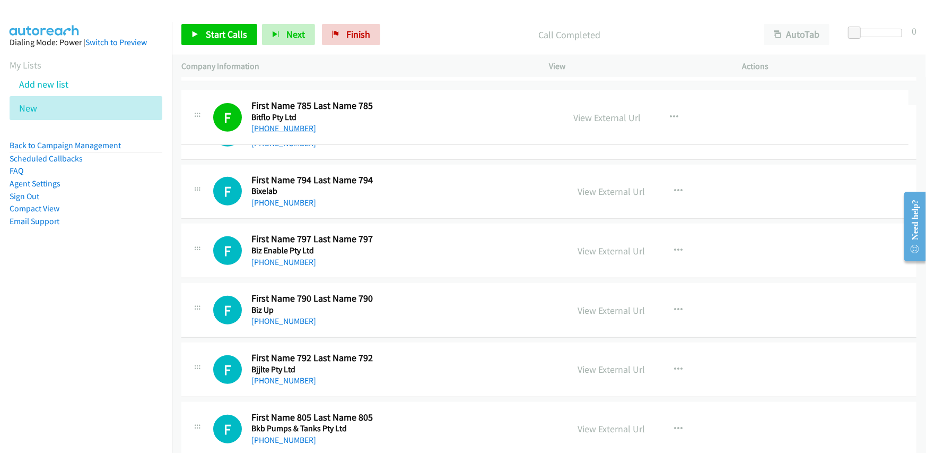
drag, startPoint x: 315, startPoint y: 120, endPoint x: 255, endPoint y: 125, distance: 60.7
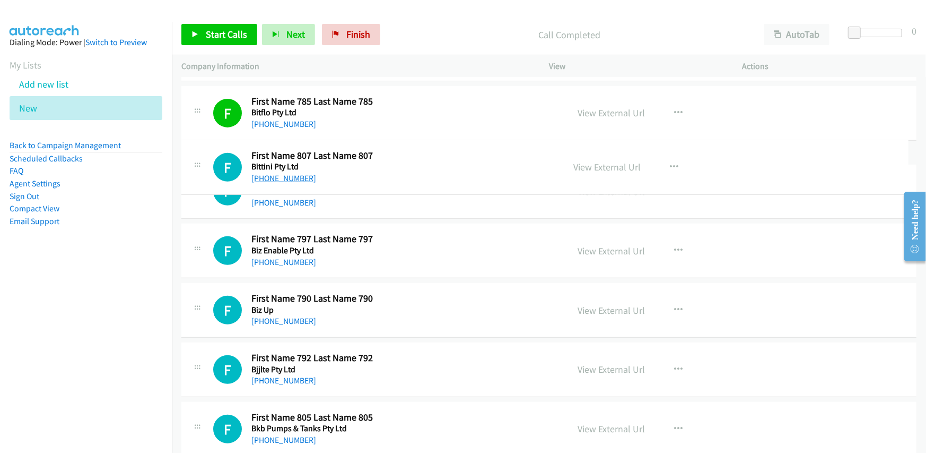
drag, startPoint x: 318, startPoint y: 183, endPoint x: 255, endPoint y: 178, distance: 63.3
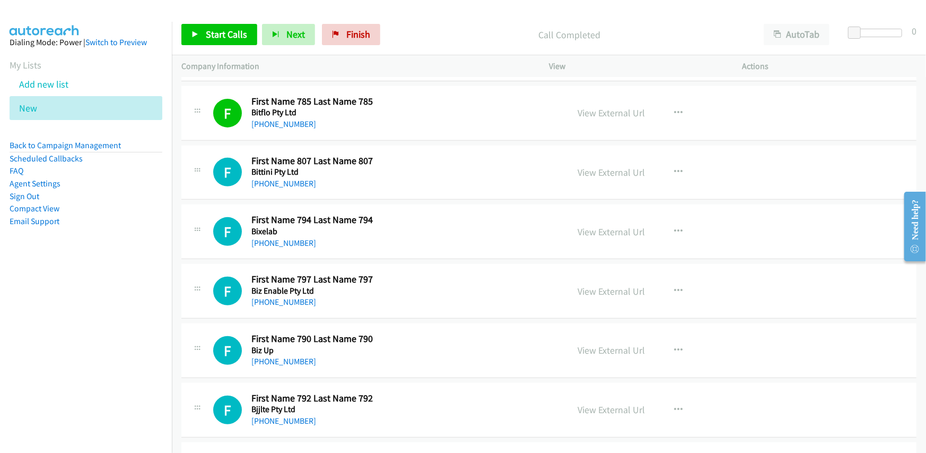
click at [310, 240] on div "[PHONE_NUMBER]" at bounding box center [337, 243] width 172 height 13
click at [281, 240] on link "[PHONE_NUMBER]" at bounding box center [283, 243] width 65 height 10
click at [599, 230] on link "View External Url" at bounding box center [611, 231] width 67 height 12
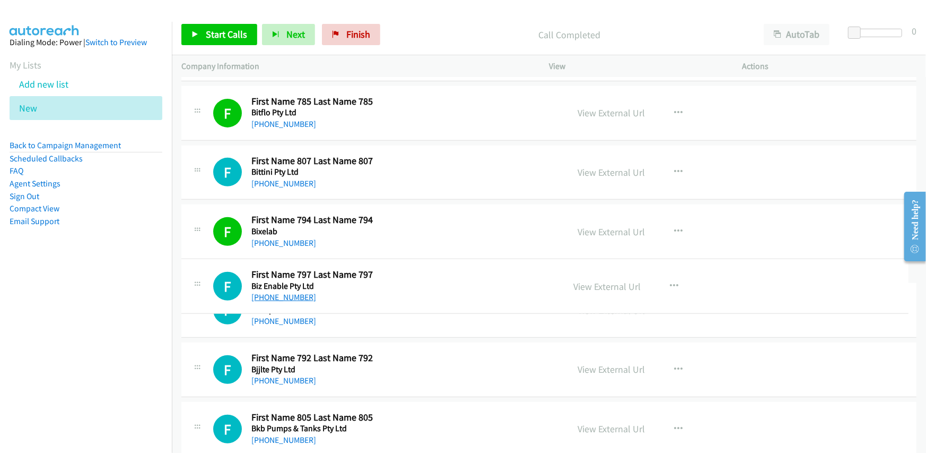
drag, startPoint x: 311, startPoint y: 303, endPoint x: 261, endPoint y: 299, distance: 50.0
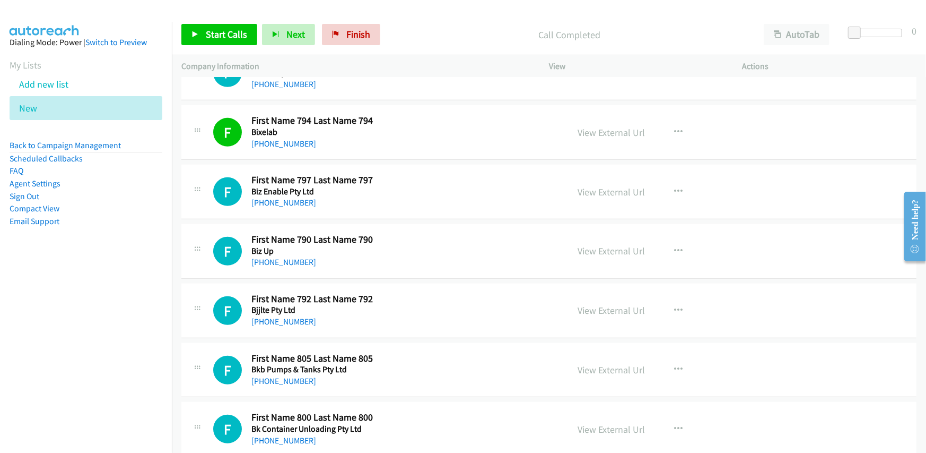
scroll to position [424, 0]
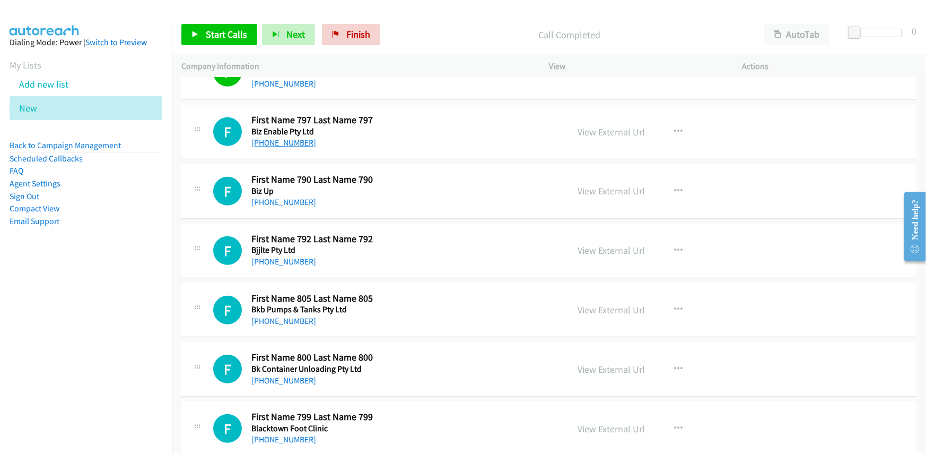
click at [273, 142] on link "[PHONE_NUMBER]" at bounding box center [283, 142] width 65 height 10
click at [432, 170] on div "F Callback Scheduled First Name 790 Last Name 790 Biz Up [GEOGRAPHIC_DATA]/[GEO…" at bounding box center [548, 191] width 735 height 55
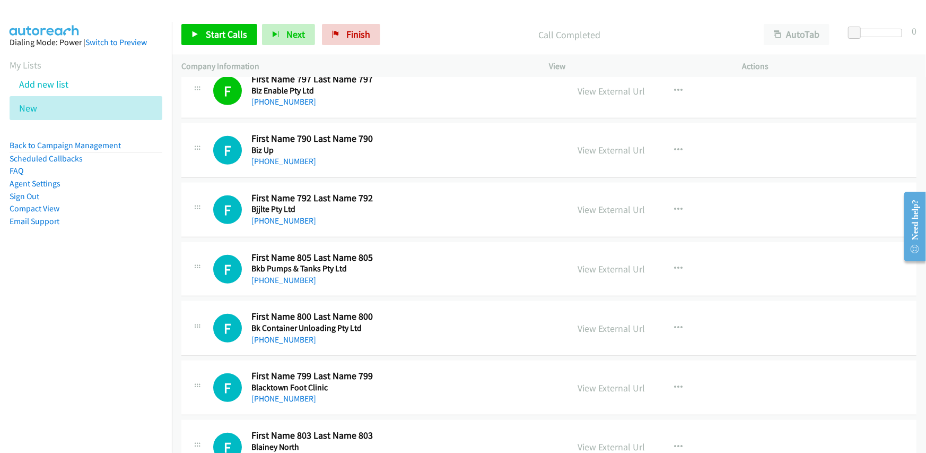
scroll to position [477, 0]
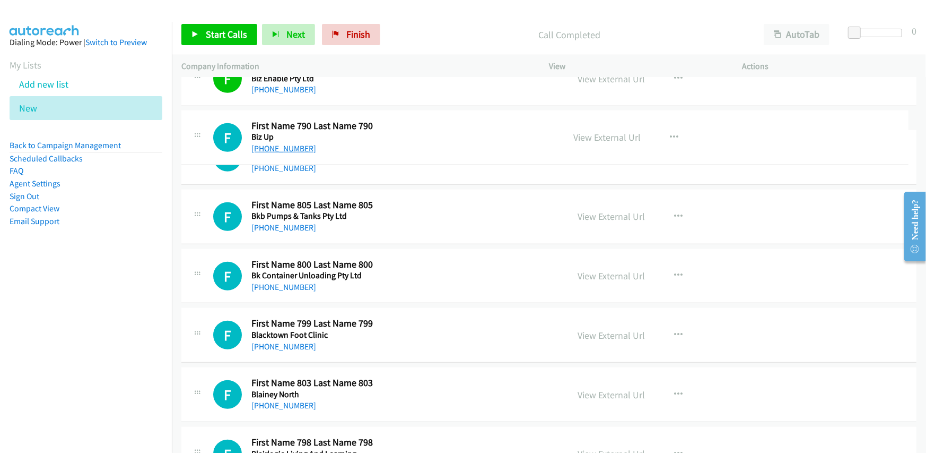
drag, startPoint x: 314, startPoint y: 147, endPoint x: 259, endPoint y: 147, distance: 54.6
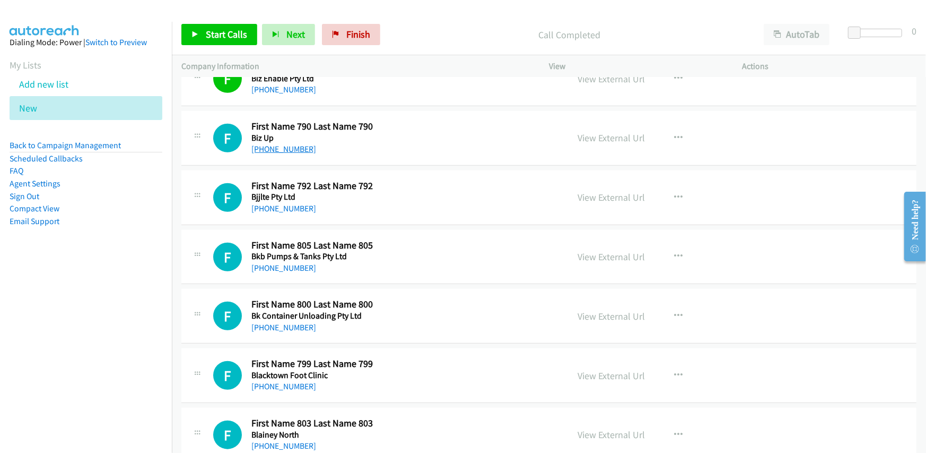
click at [274, 149] on link "[PHONE_NUMBER]" at bounding box center [283, 149] width 65 height 10
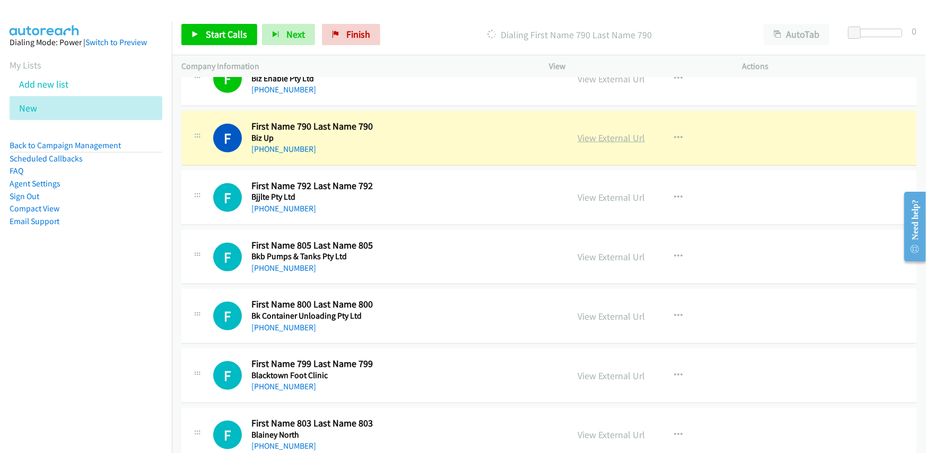
click at [605, 134] on link "View External Url" at bounding box center [611, 138] width 67 height 12
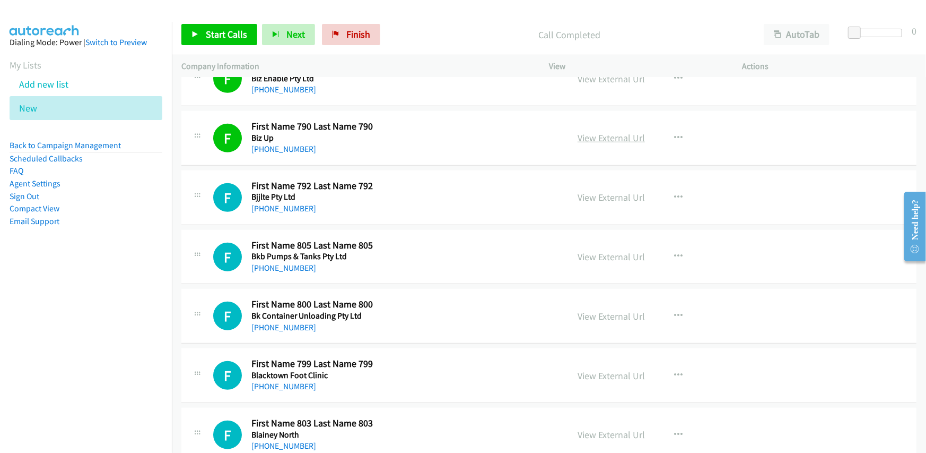
click at [612, 141] on link "View External Url" at bounding box center [611, 138] width 67 height 12
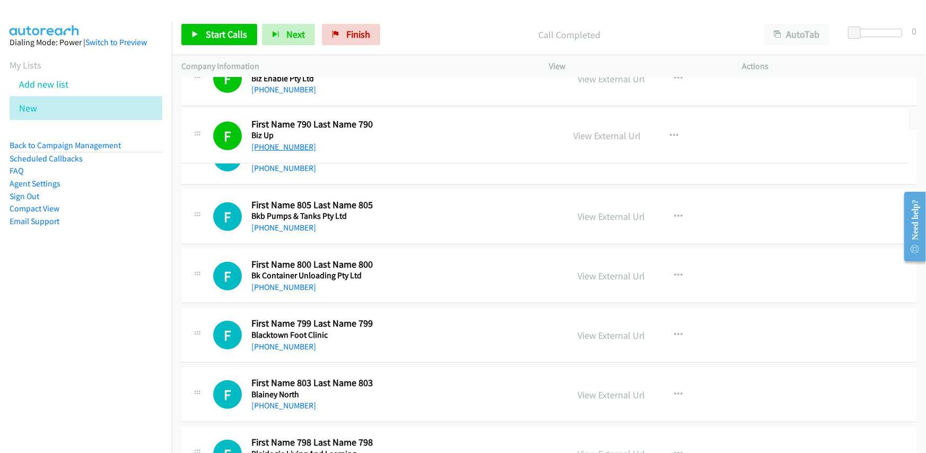
drag, startPoint x: 314, startPoint y: 149, endPoint x: 293, endPoint y: 147, distance: 20.2
drag, startPoint x: 284, startPoint y: 150, endPoint x: 292, endPoint y: 149, distance: 8.6
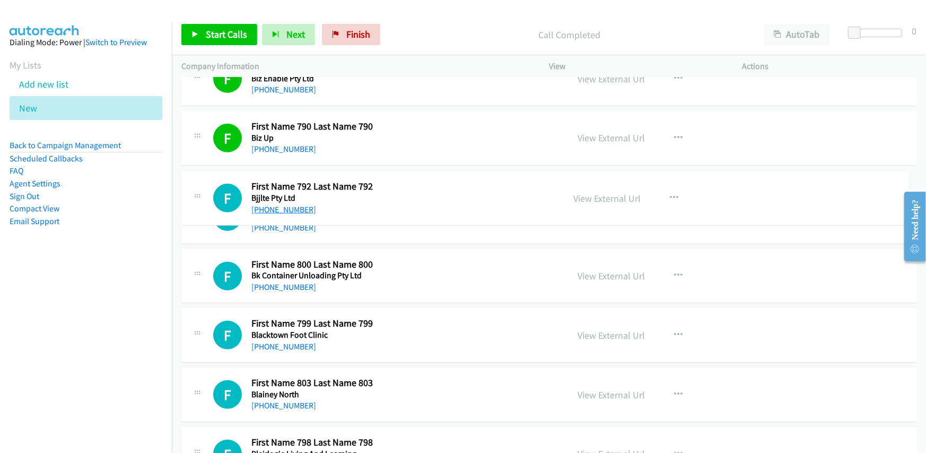
drag, startPoint x: 312, startPoint y: 208, endPoint x: 264, endPoint y: 210, distance: 47.8
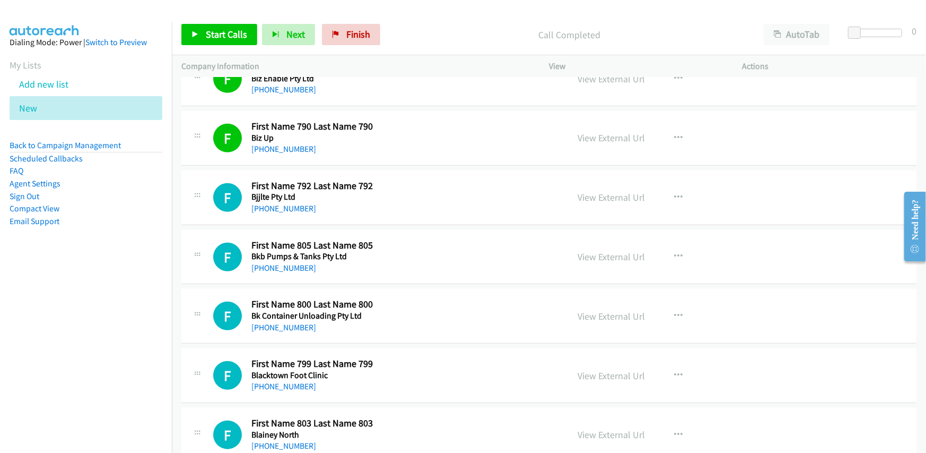
scroll to position [530, 0]
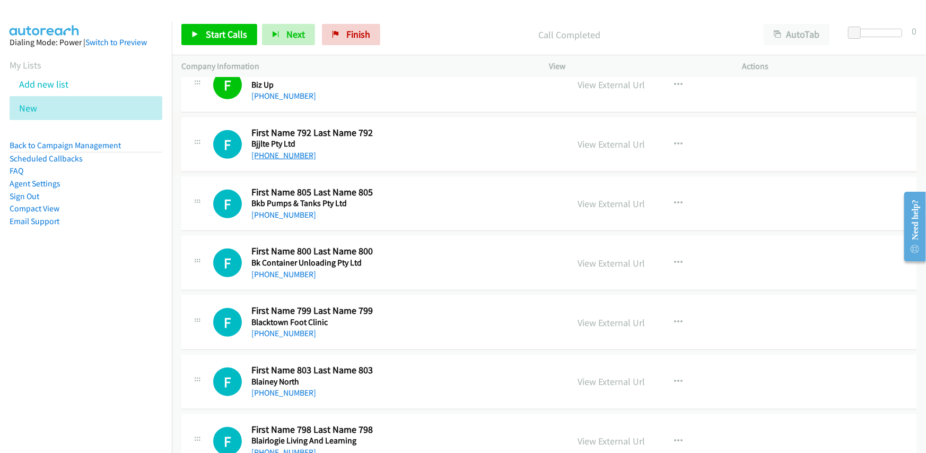
click at [279, 153] on link "[PHONE_NUMBER]" at bounding box center [283, 155] width 65 height 10
click at [415, 178] on div "F Callback Scheduled First Name 805 Last Name 805 Bkb Pumps & Tanks Pty Ltd [GE…" at bounding box center [548, 204] width 735 height 55
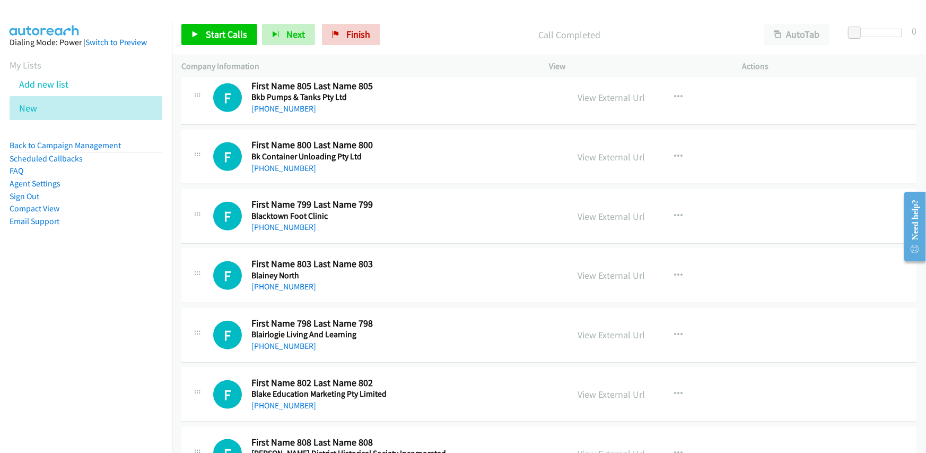
scroll to position [584, 0]
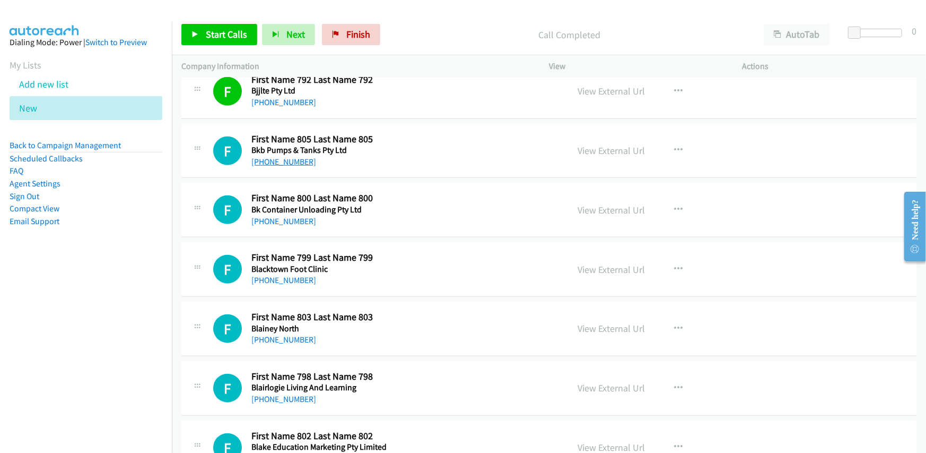
click at [280, 164] on link "[PHONE_NUMBER]" at bounding box center [283, 161] width 65 height 10
click at [290, 164] on link "[PHONE_NUMBER]" at bounding box center [283, 161] width 65 height 10
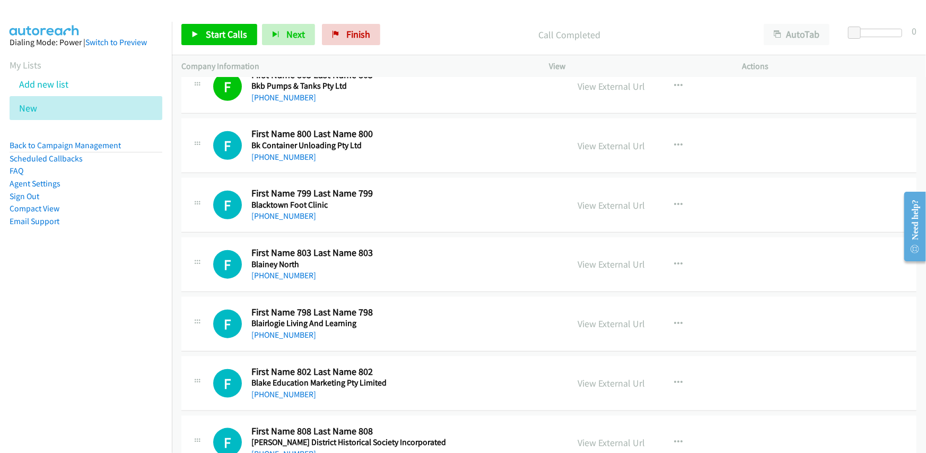
scroll to position [637, 0]
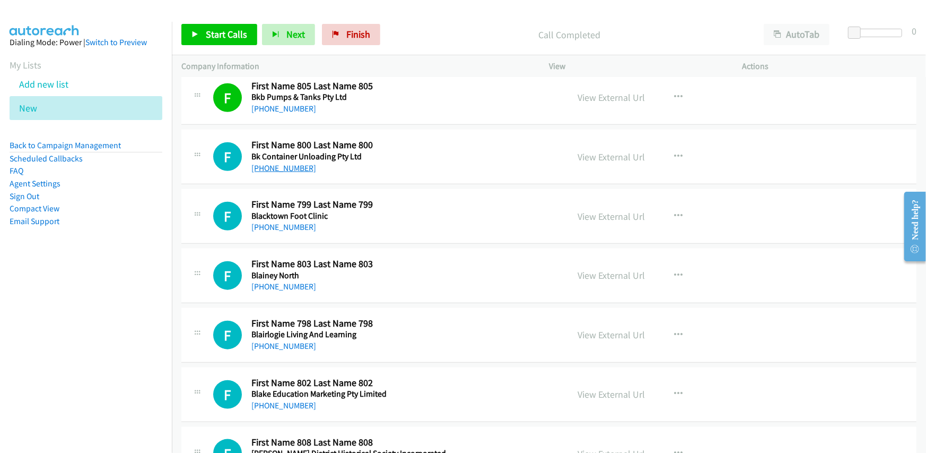
click at [280, 167] on link "[PHONE_NUMBER]" at bounding box center [283, 168] width 65 height 10
click at [396, 154] on h5 "Bk Container Unloading Pty Ltd" at bounding box center [337, 156] width 172 height 11
click at [282, 223] on link "[PHONE_NUMBER]" at bounding box center [283, 227] width 65 height 10
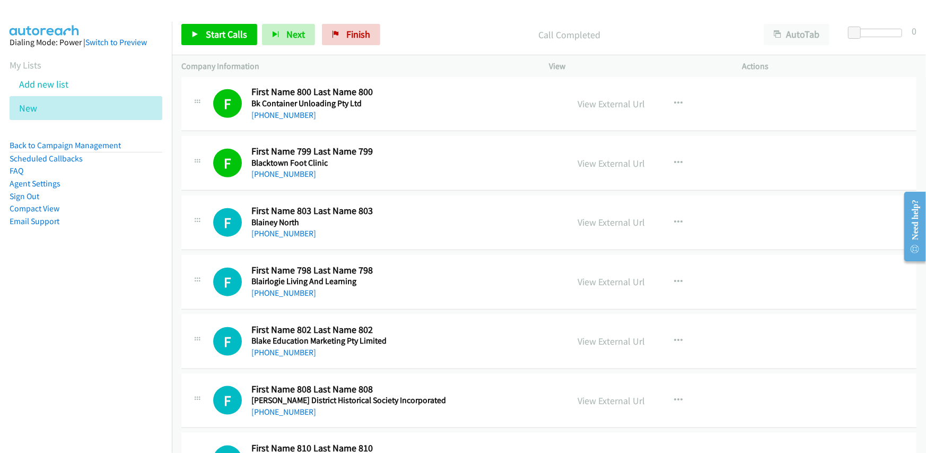
scroll to position [743, 0]
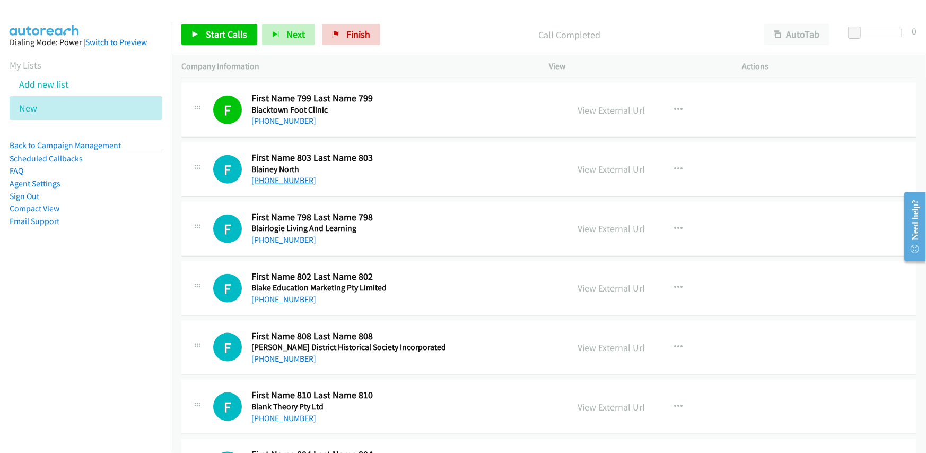
click at [273, 182] on link "[PHONE_NUMBER]" at bounding box center [283, 180] width 65 height 10
click at [270, 177] on link "[PHONE_NUMBER]" at bounding box center [283, 180] width 65 height 10
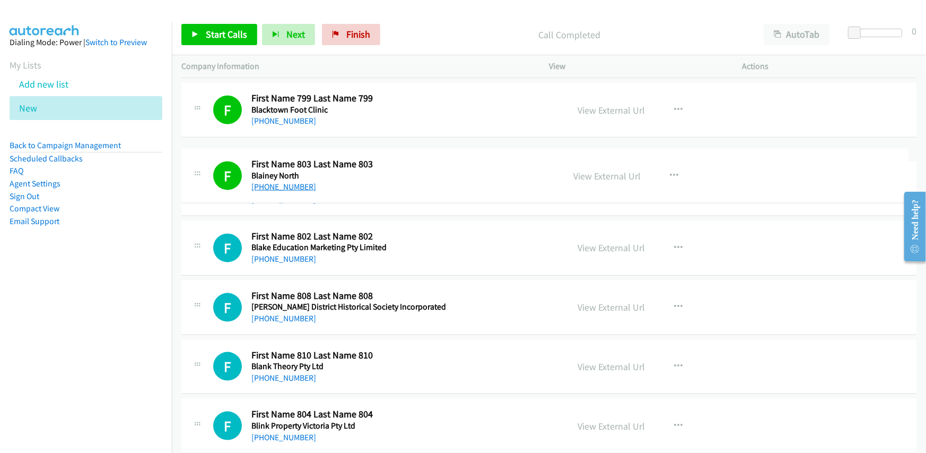
drag, startPoint x: 294, startPoint y: 181, endPoint x: 283, endPoint y: 182, distance: 11.2
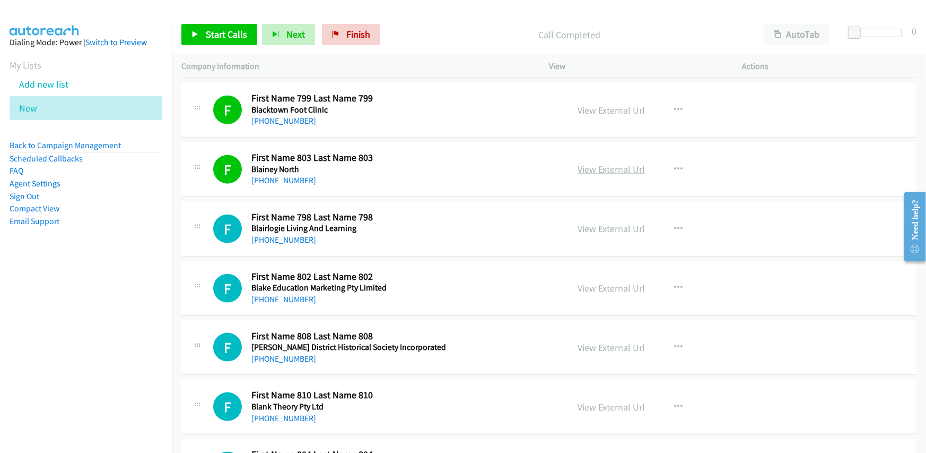
click at [604, 169] on link "View External Url" at bounding box center [611, 169] width 67 height 12
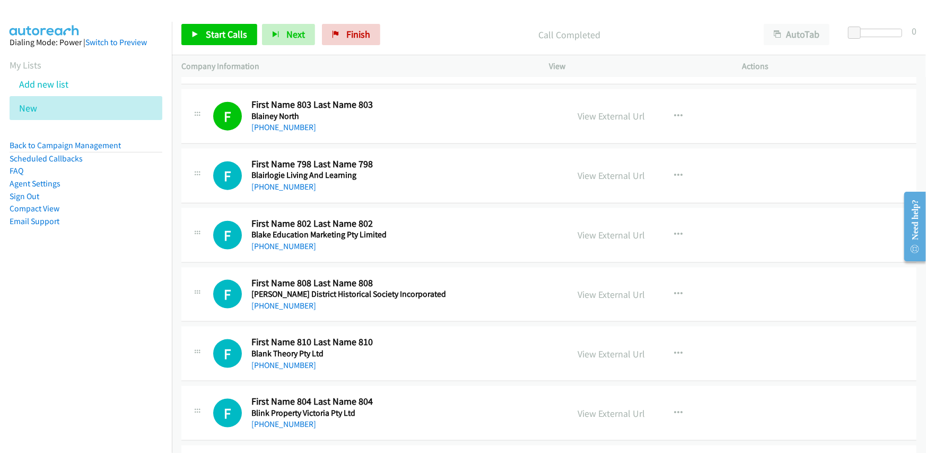
scroll to position [849, 0]
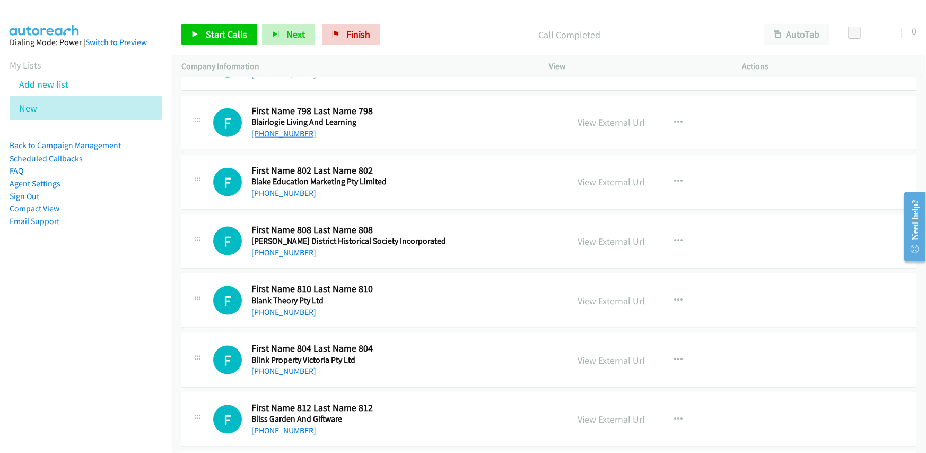
click at [278, 130] on link "[PHONE_NUMBER]" at bounding box center [283, 133] width 65 height 10
click at [609, 117] on link "View External Url" at bounding box center [611, 122] width 67 height 12
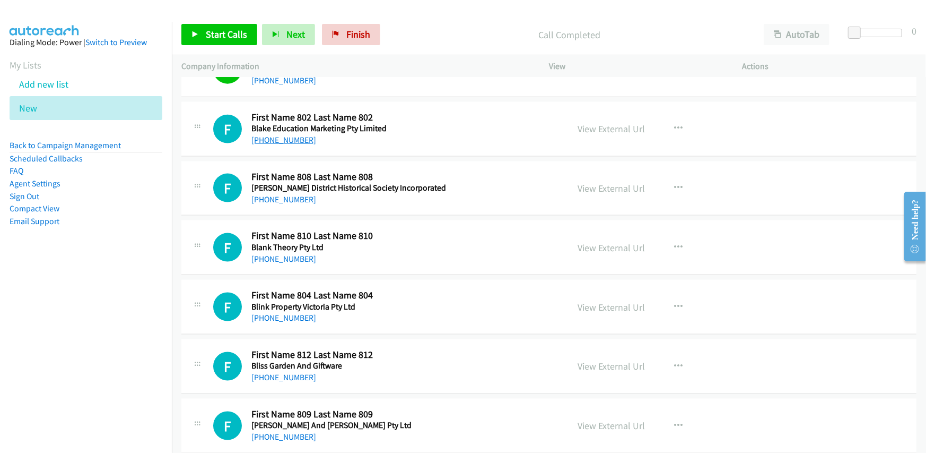
click at [290, 135] on link "[PHONE_NUMBER]" at bounding box center [283, 140] width 65 height 10
click at [613, 126] on link "View External Url" at bounding box center [611, 129] width 67 height 12
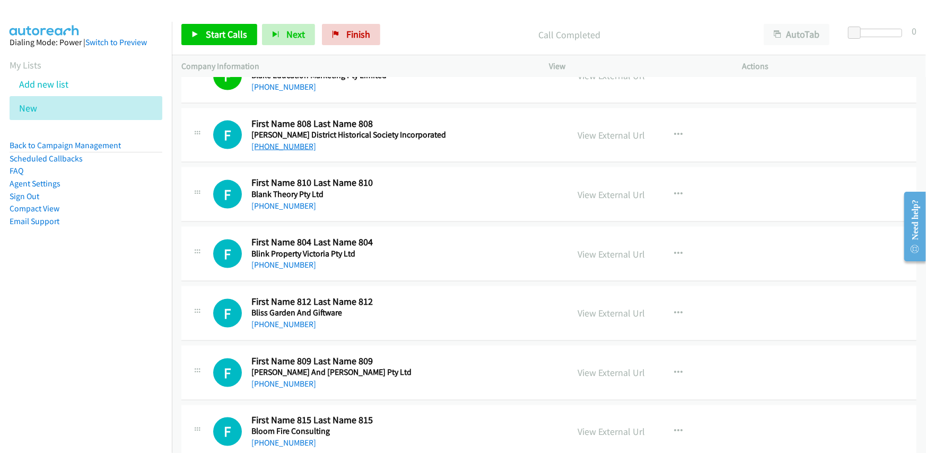
click at [271, 145] on link "[PHONE_NUMBER]" at bounding box center [283, 146] width 65 height 10
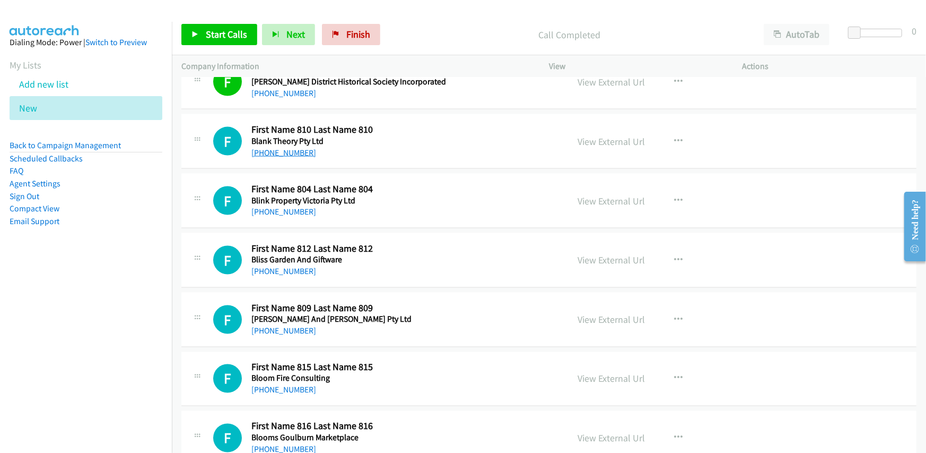
click at [271, 151] on link "[PHONE_NUMBER]" at bounding box center [283, 152] width 65 height 10
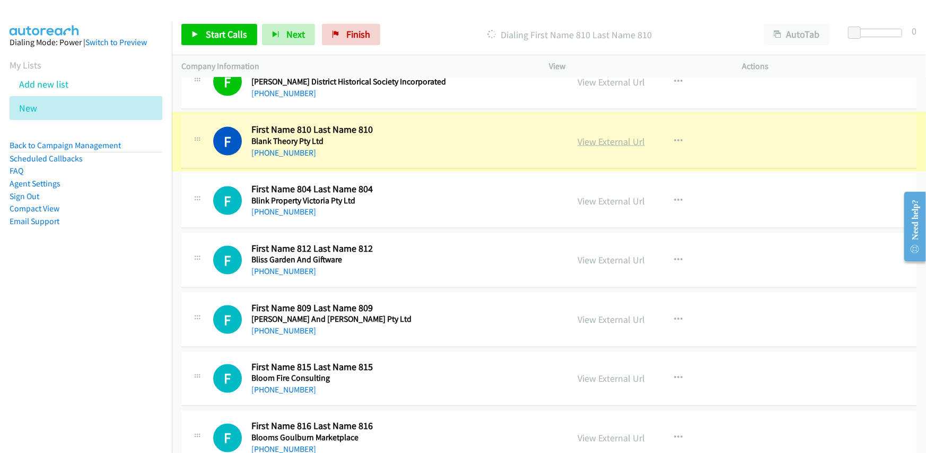
click at [626, 139] on link "View External Url" at bounding box center [611, 141] width 67 height 12
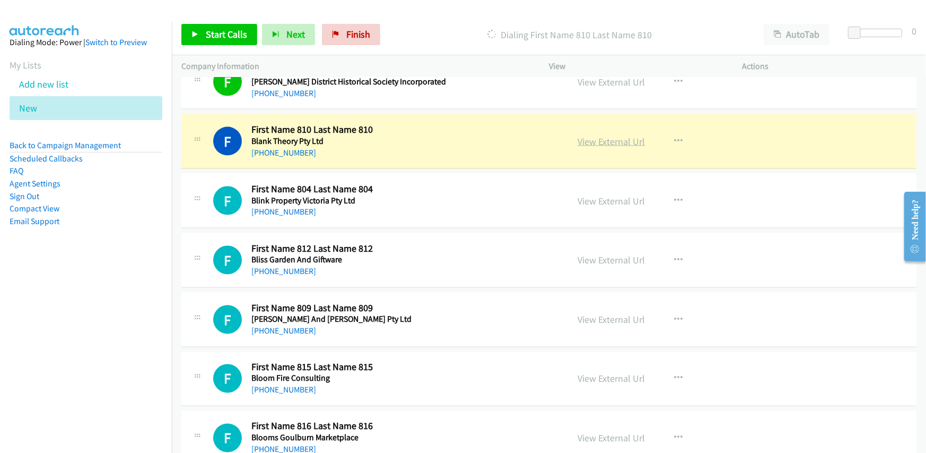
click at [613, 137] on link "View External Url" at bounding box center [611, 141] width 67 height 12
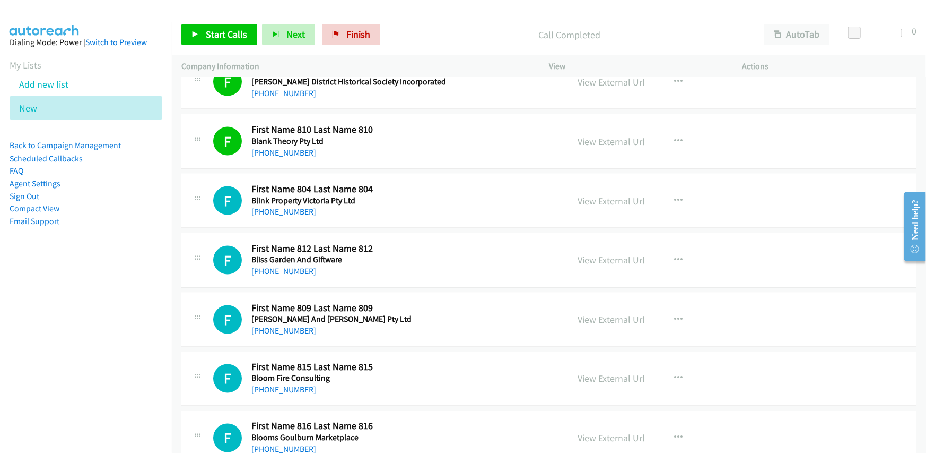
click at [455, 153] on div "F Callback Scheduled First Name 810 Last Name 810 Blank Theory Pty Ltd [GEOGRAP…" at bounding box center [385, 141] width 345 height 35
click at [599, 138] on link "View External Url" at bounding box center [611, 141] width 67 height 12
click at [614, 138] on link "View External Url" at bounding box center [611, 141] width 67 height 12
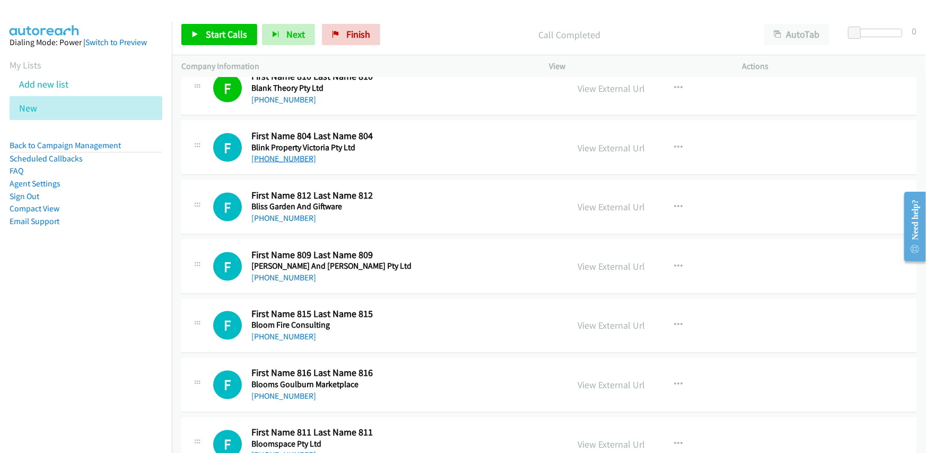
click at [287, 157] on link "[PHONE_NUMBER]" at bounding box center [283, 158] width 65 height 10
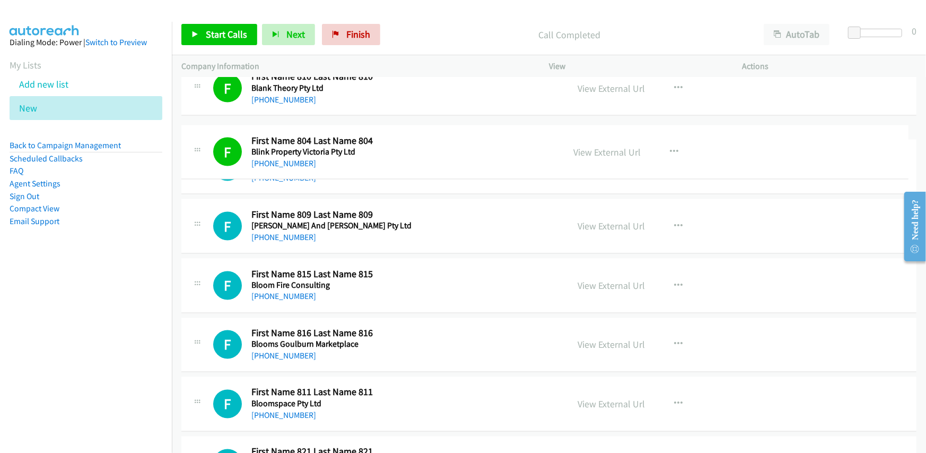
drag, startPoint x: 321, startPoint y: 154, endPoint x: 325, endPoint y: 162, distance: 9.3
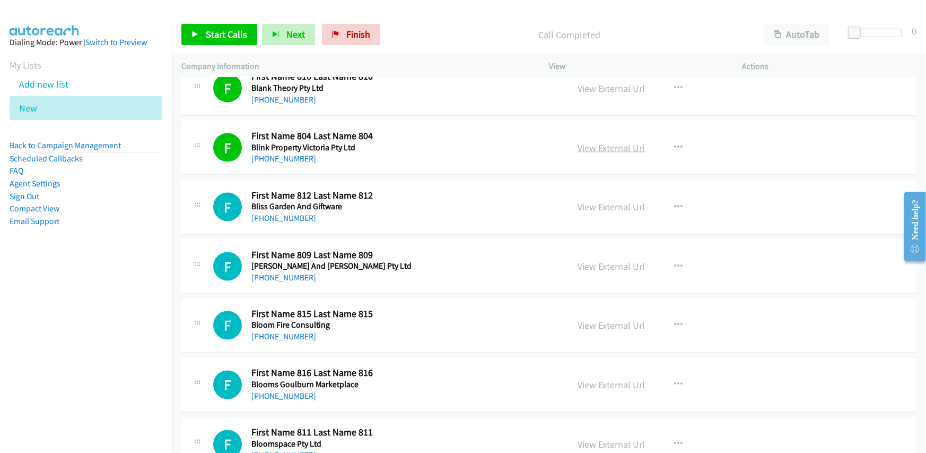
click at [610, 146] on link "View External Url" at bounding box center [611, 148] width 67 height 12
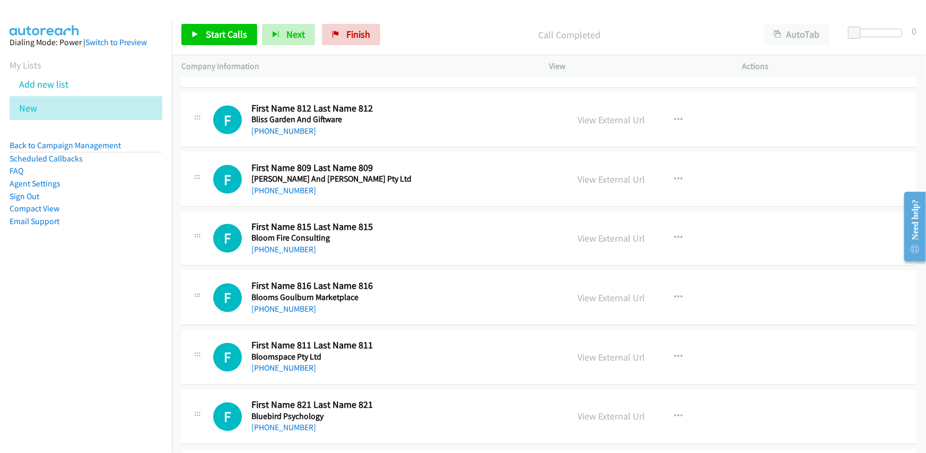
scroll to position [1167, 0]
